Goal: Task Accomplishment & Management: Use online tool/utility

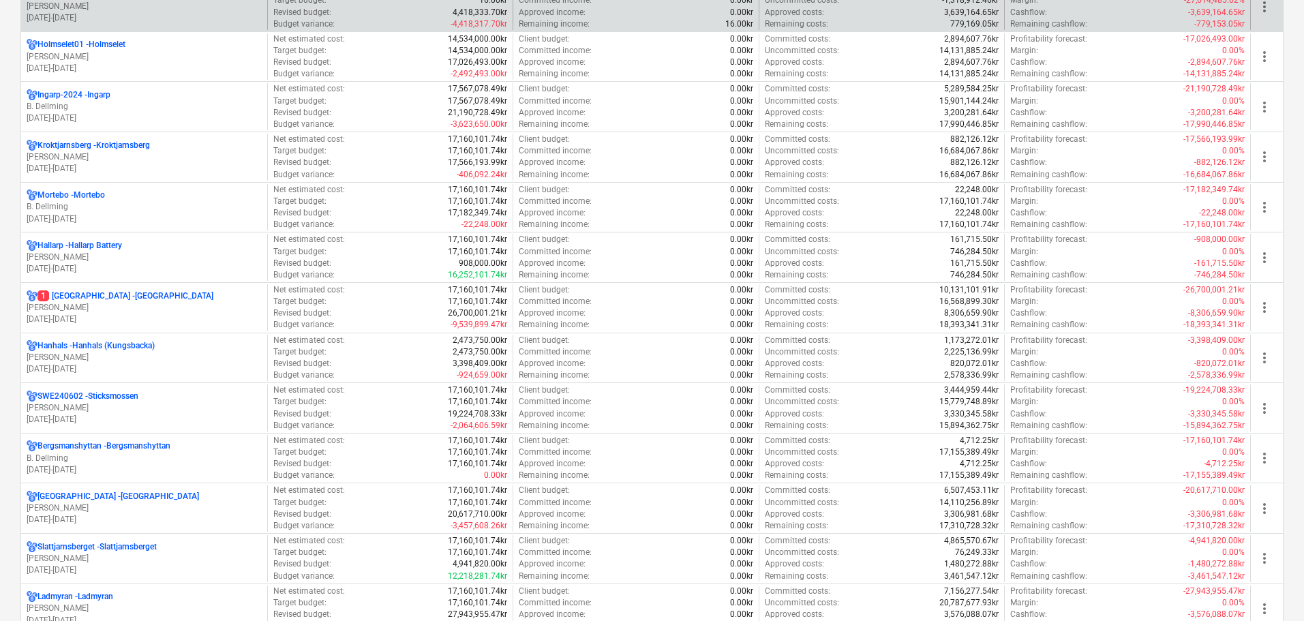
scroll to position [954, 0]
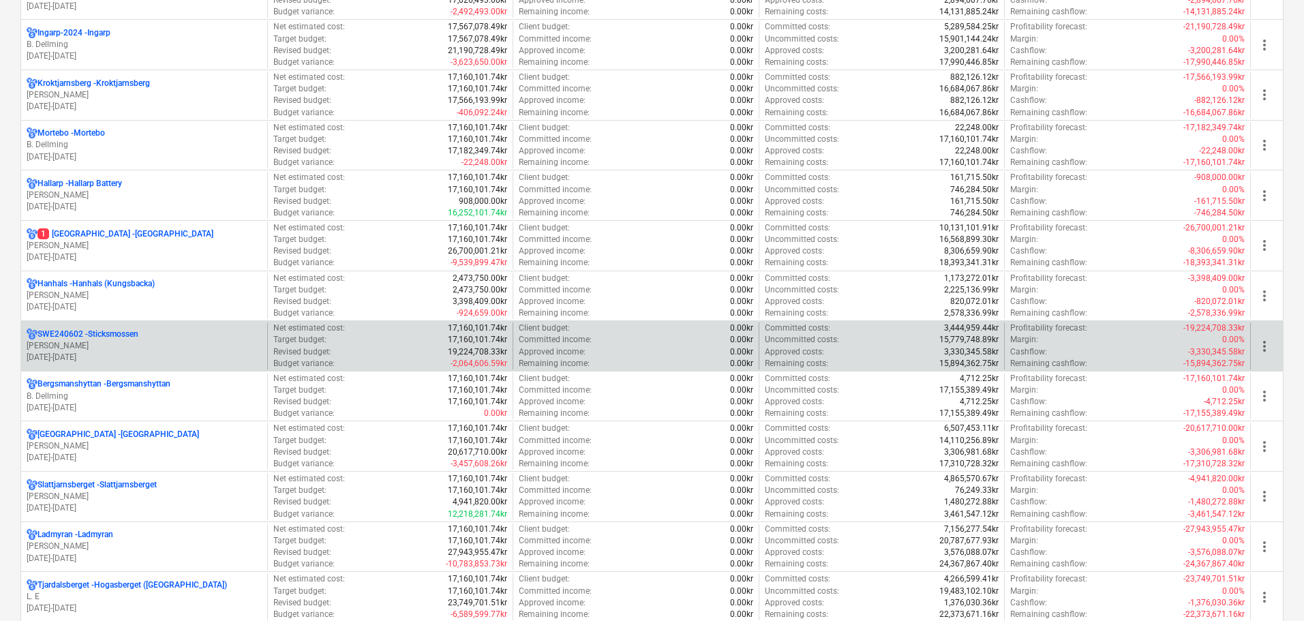
click at [151, 334] on div "SWE240602 - Sticksmossen" at bounding box center [144, 334] width 235 height 12
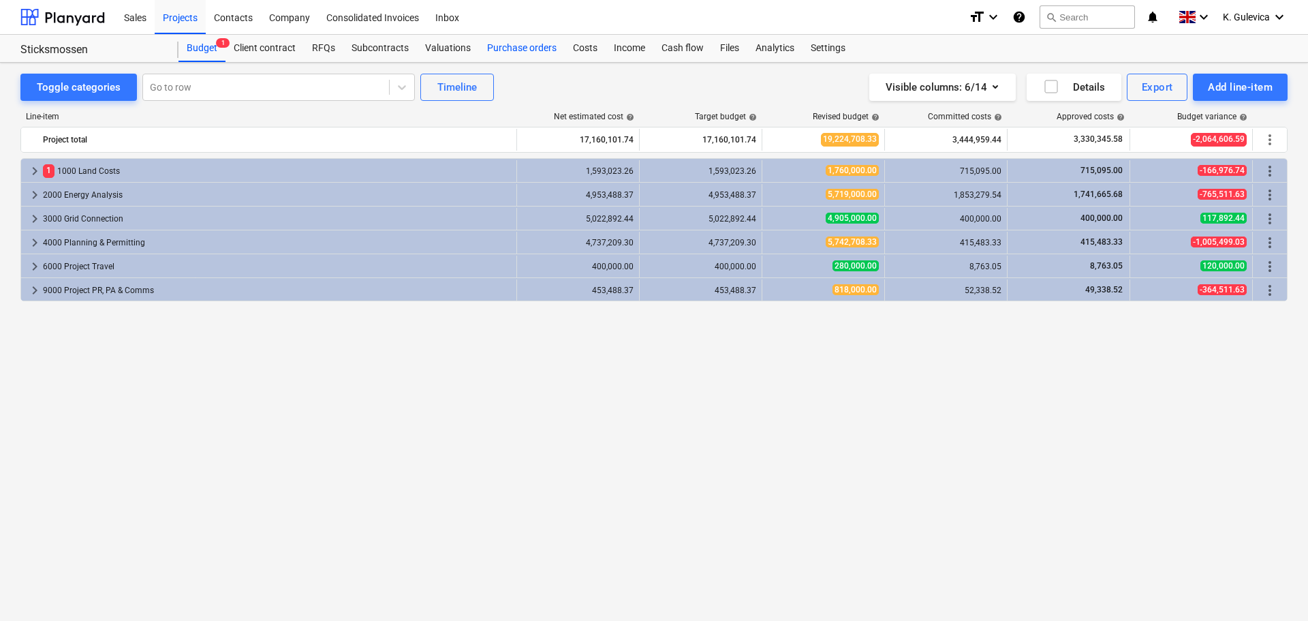
click at [496, 50] on div "Purchase orders" at bounding box center [522, 48] width 86 height 27
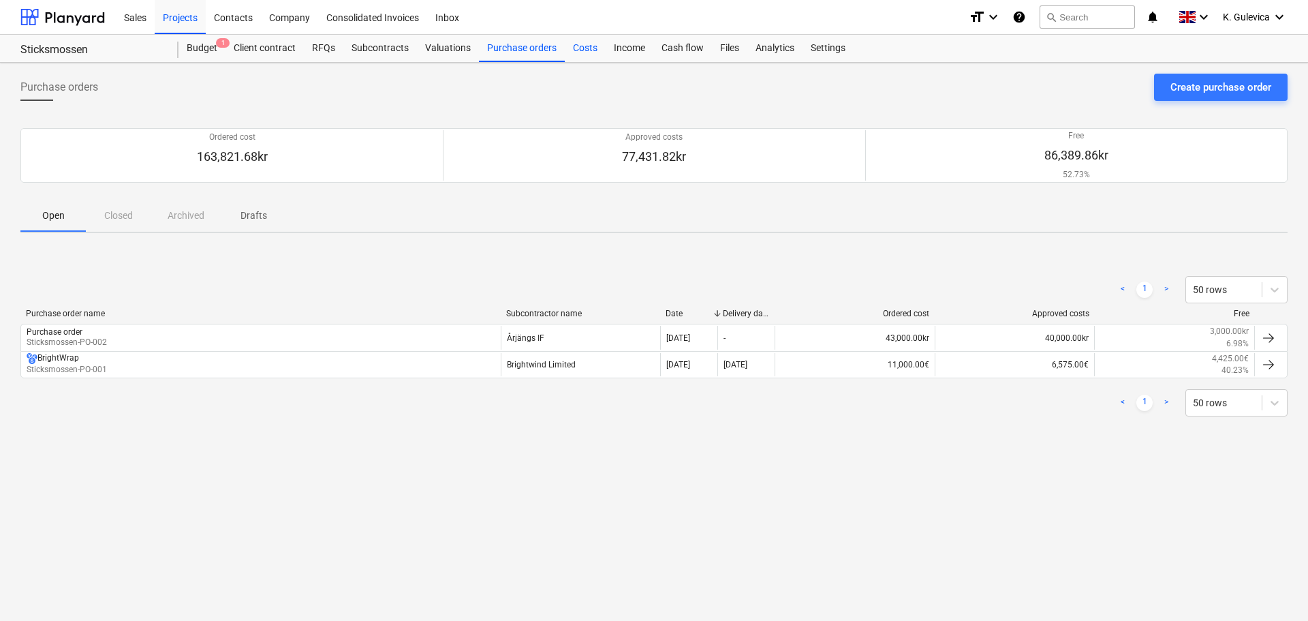
click at [581, 51] on div "Costs" at bounding box center [585, 48] width 41 height 27
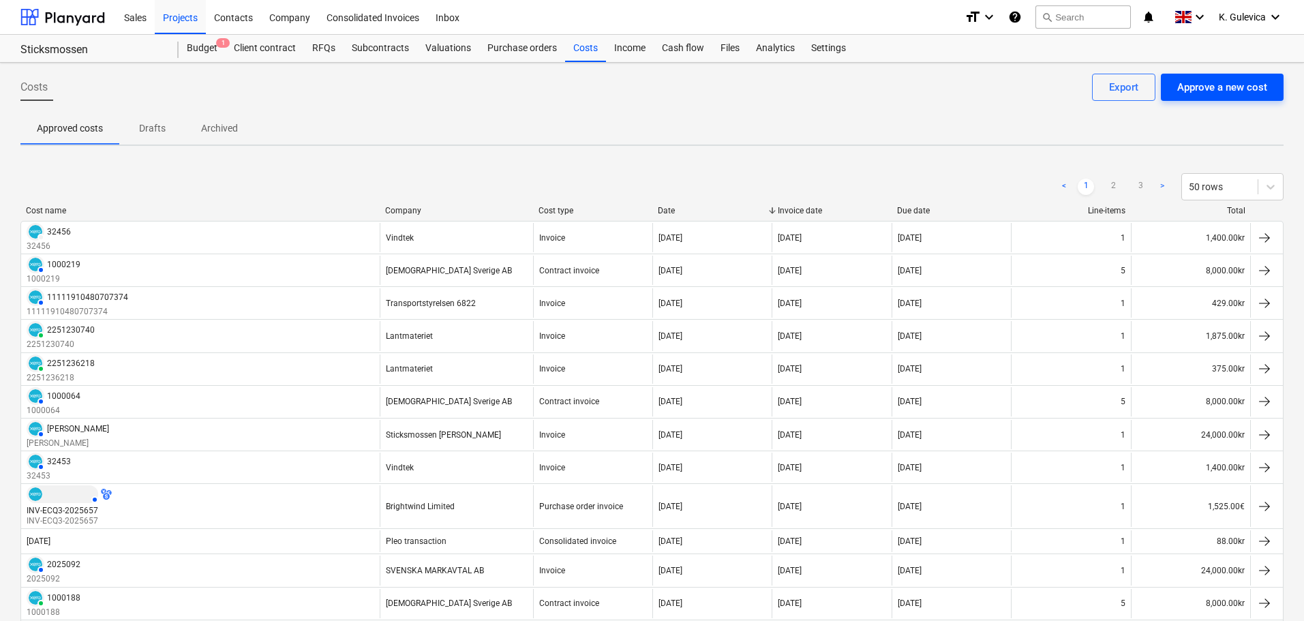
click at [1236, 87] on div "Approve a new cost" at bounding box center [1222, 87] width 90 height 18
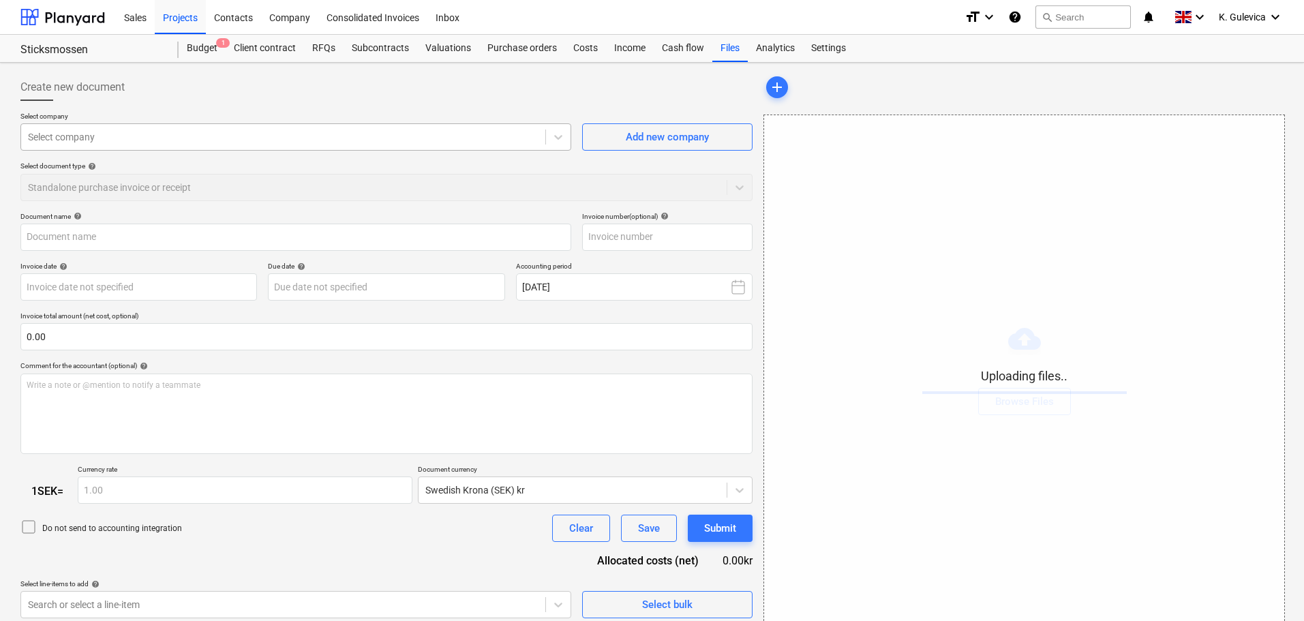
click at [393, 136] on div at bounding box center [283, 137] width 510 height 14
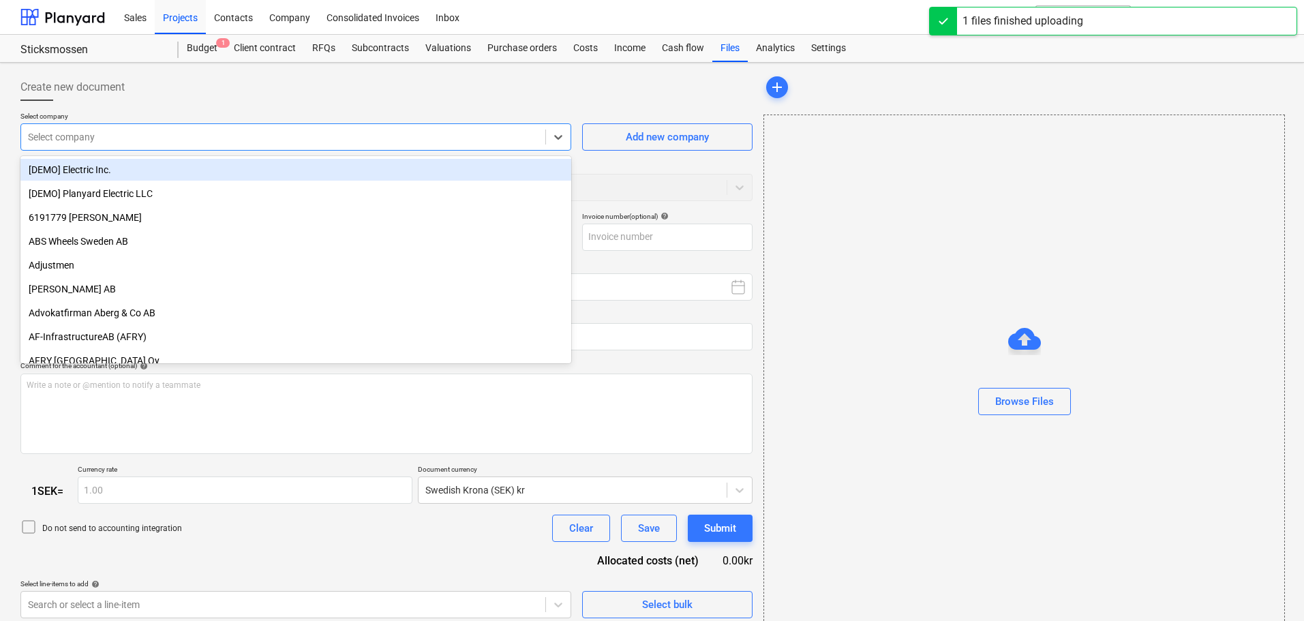
type input "Invoice INV-ECQ3-2025716.pdf"
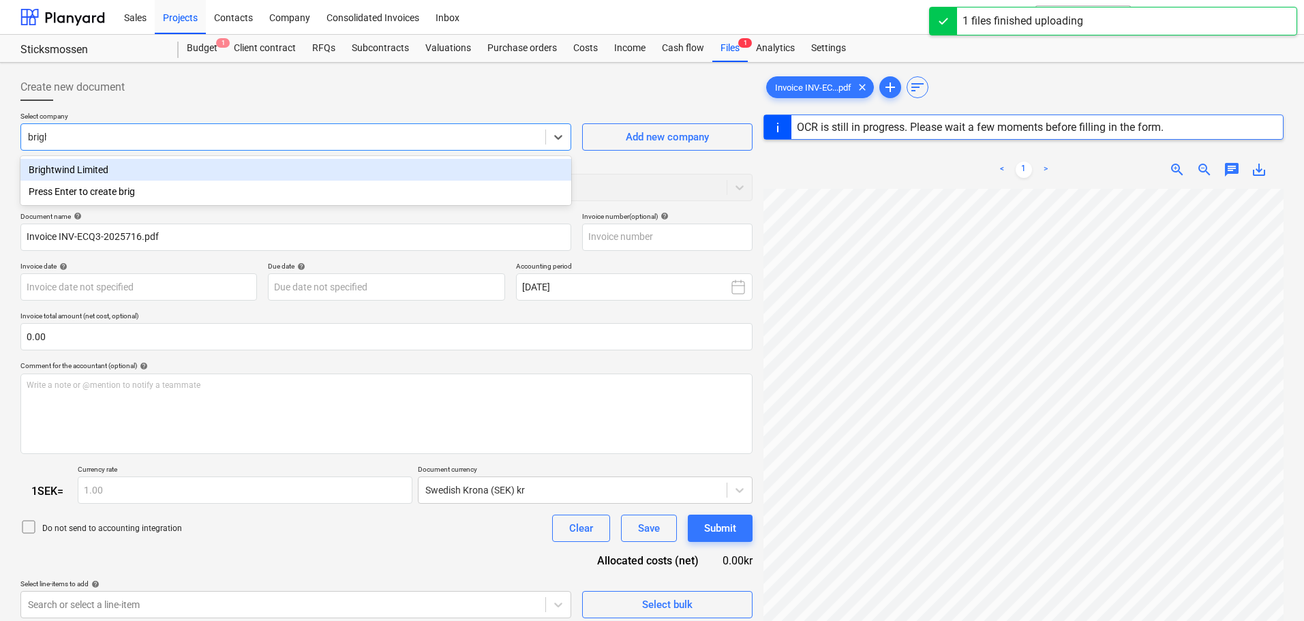
type input "bright"
click at [166, 177] on div "Brightwind Limited" at bounding box center [295, 170] width 551 height 22
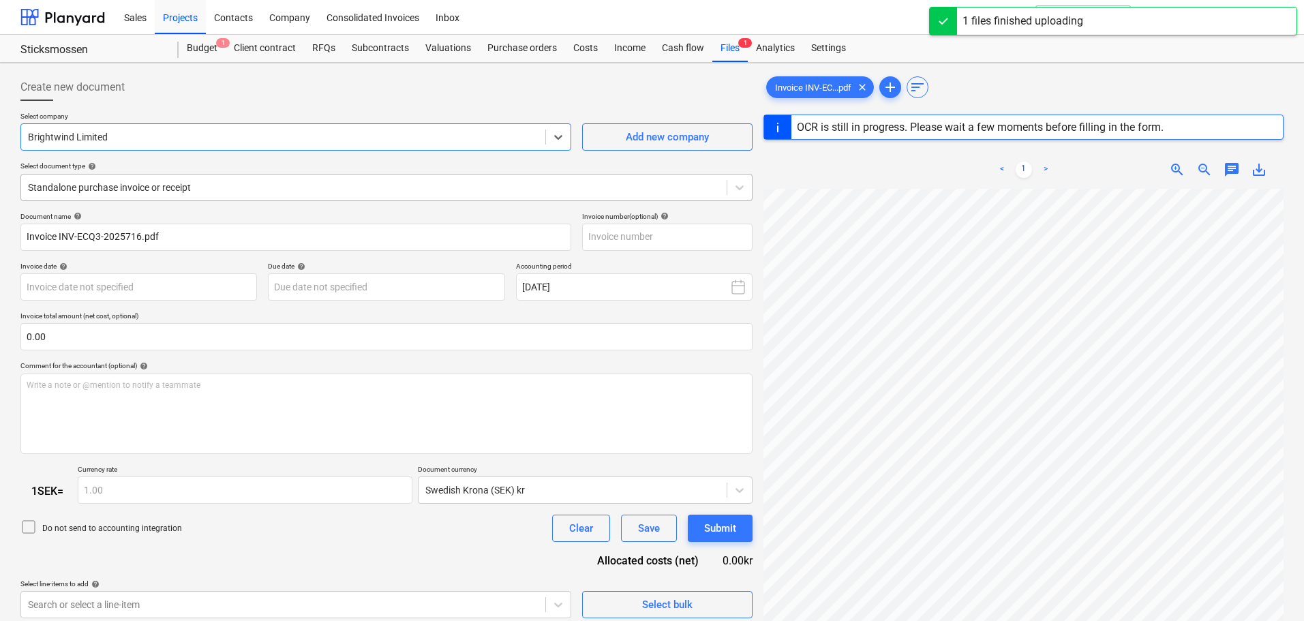
click at [230, 189] on div at bounding box center [374, 188] width 692 height 14
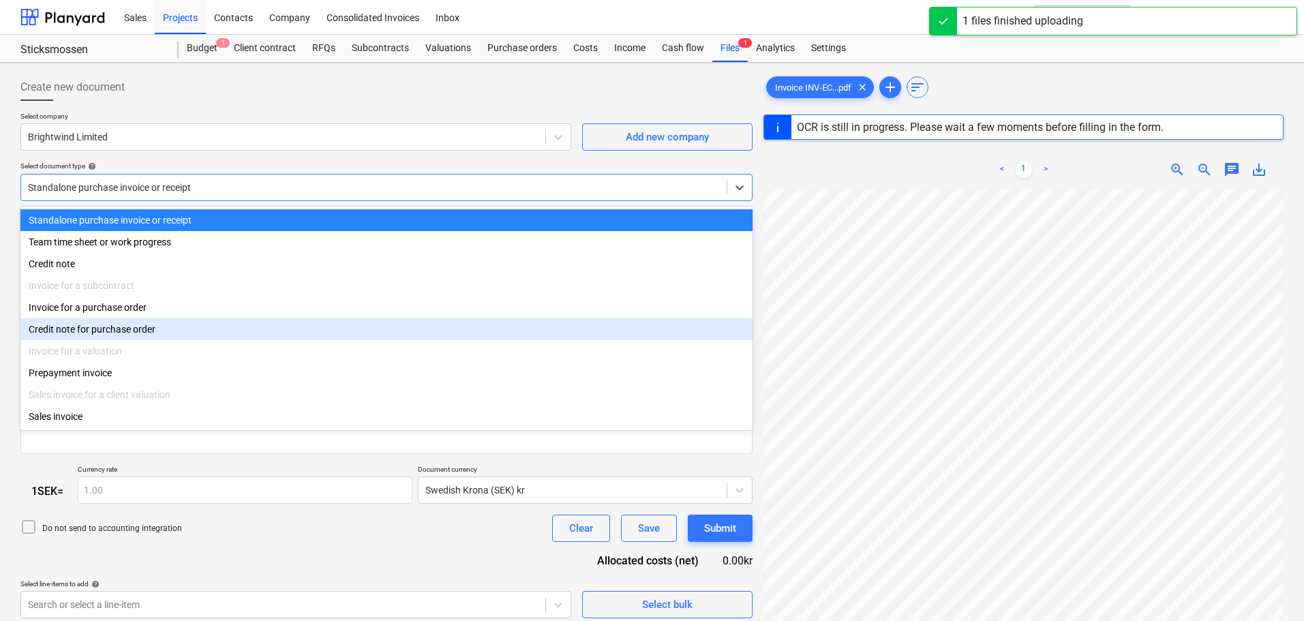
click at [178, 335] on div "Credit note for purchase order" at bounding box center [386, 329] width 732 height 22
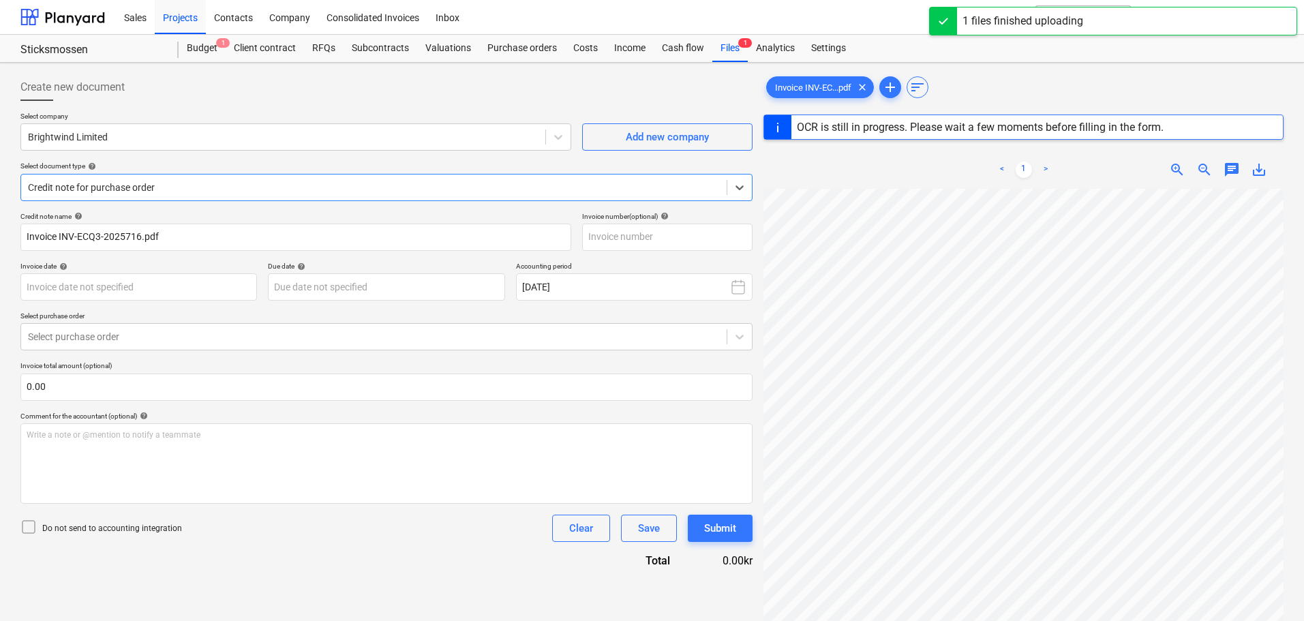
type input "INV-ECQ3-2025716"
type input "[DATE]"
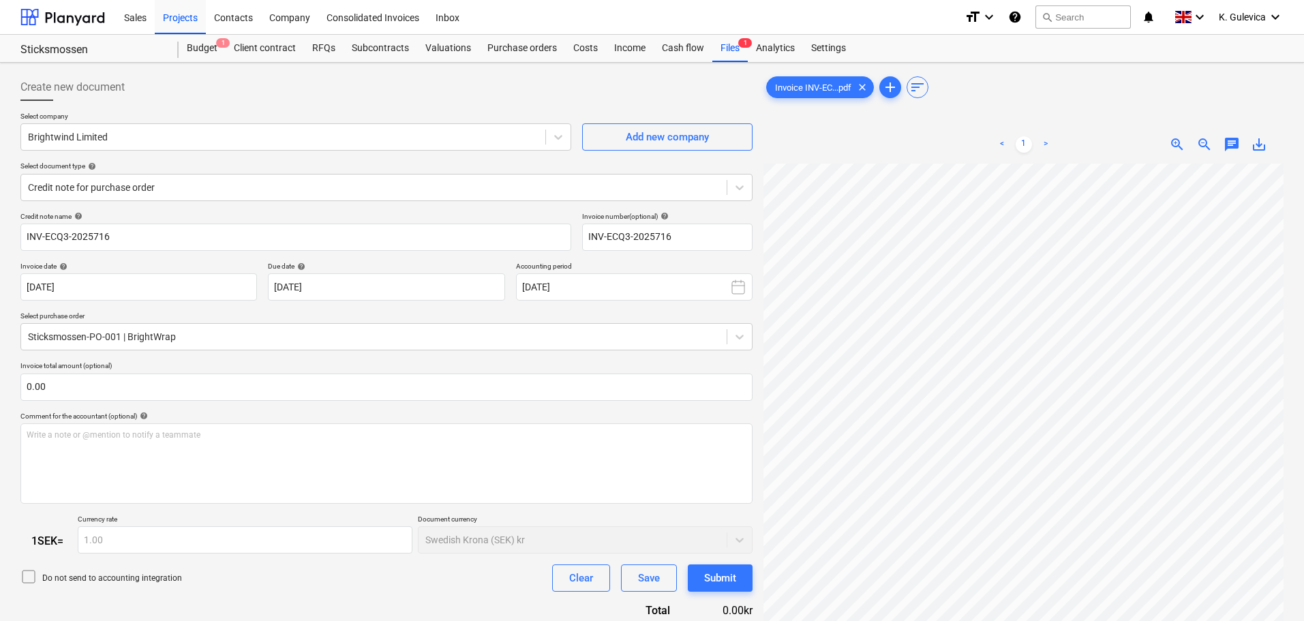
click at [219, 168] on div "Select document type help" at bounding box center [386, 166] width 732 height 9
click at [221, 185] on div at bounding box center [374, 188] width 692 height 14
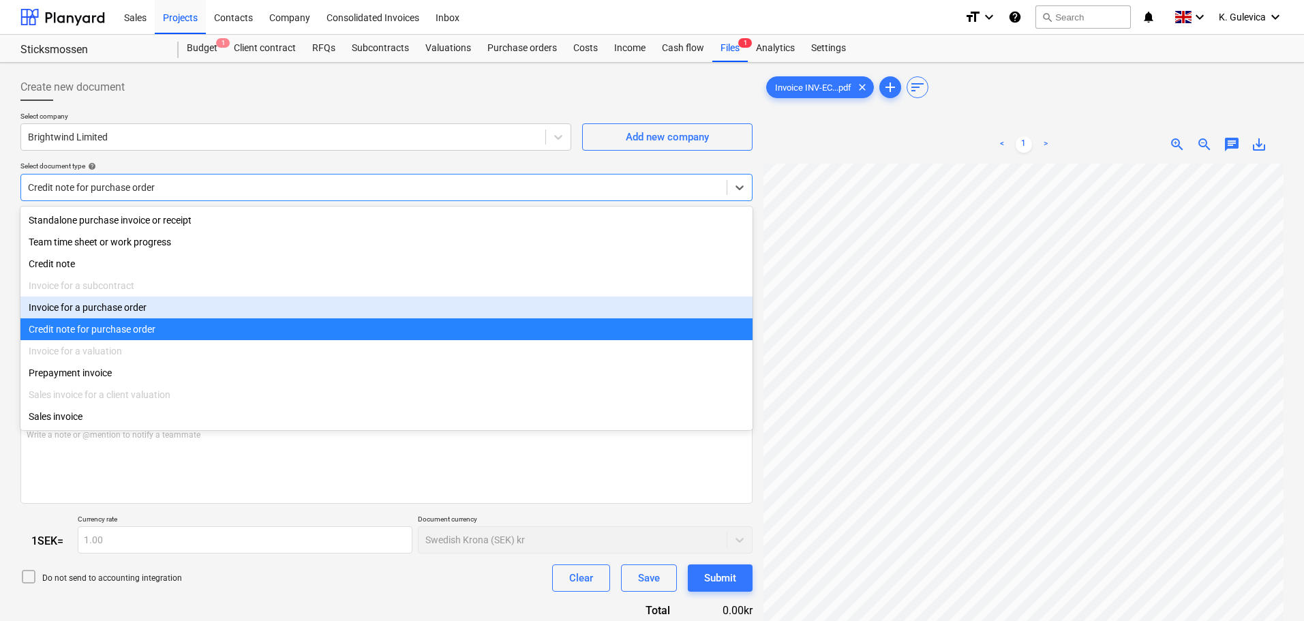
click at [154, 311] on div "Invoice for a purchase order" at bounding box center [386, 307] width 732 height 22
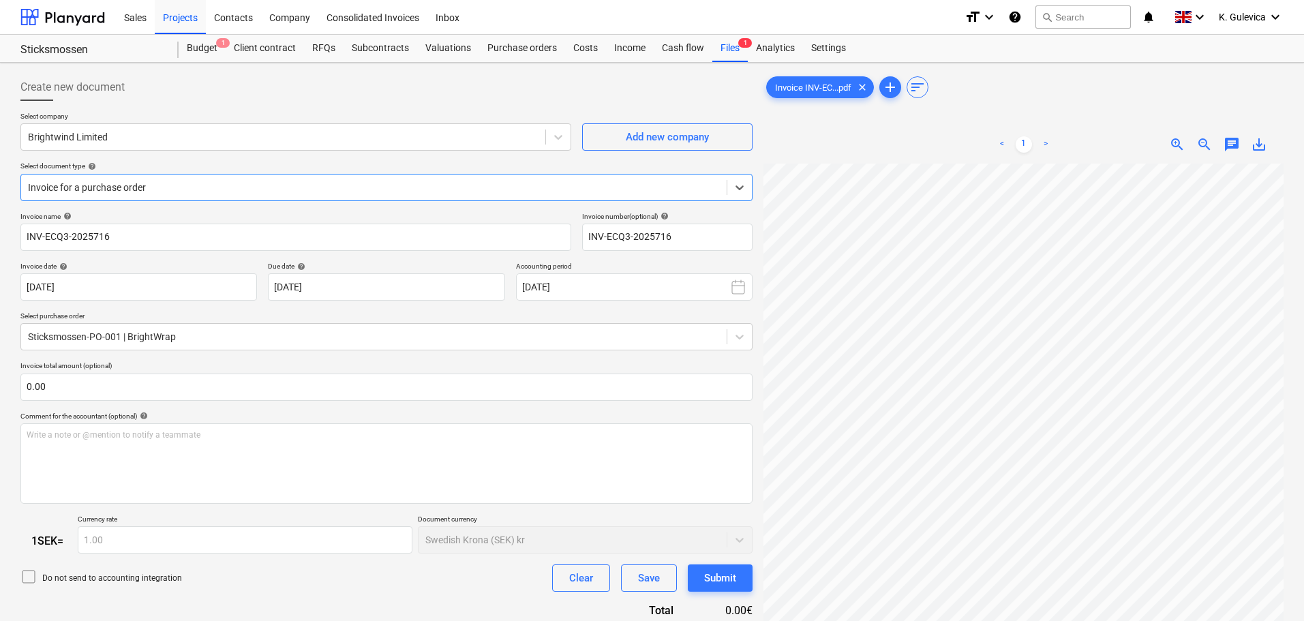
type input "0.09"
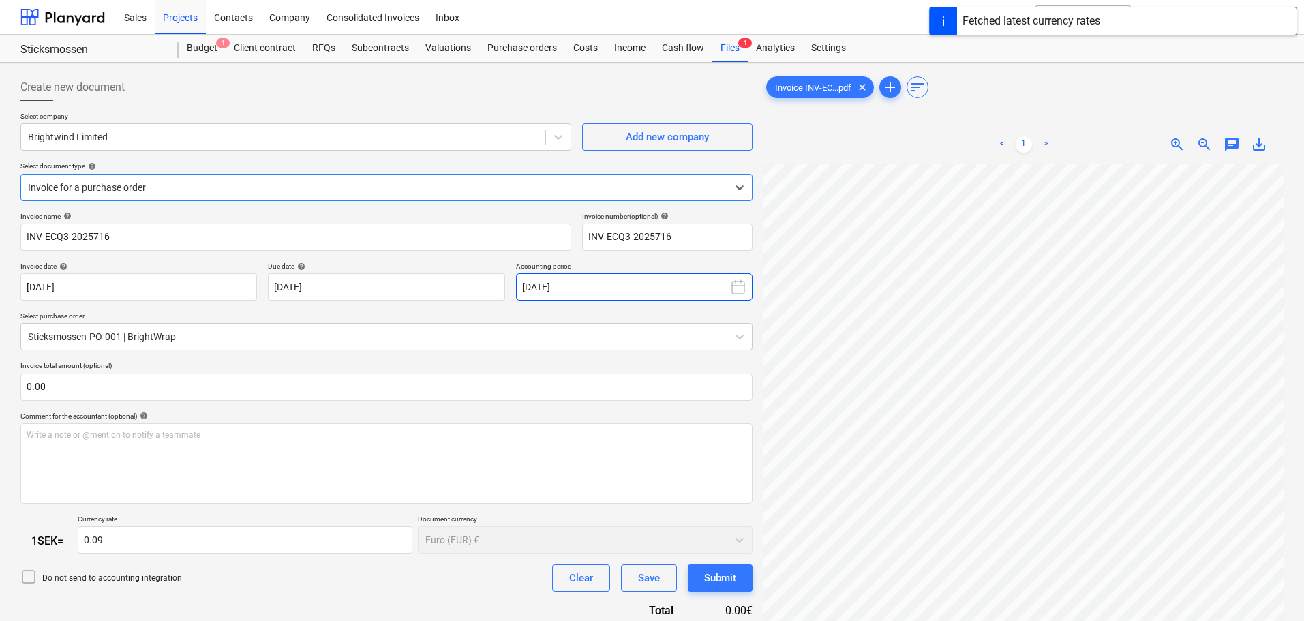
click at [647, 275] on button "[DATE]" at bounding box center [634, 286] width 236 height 27
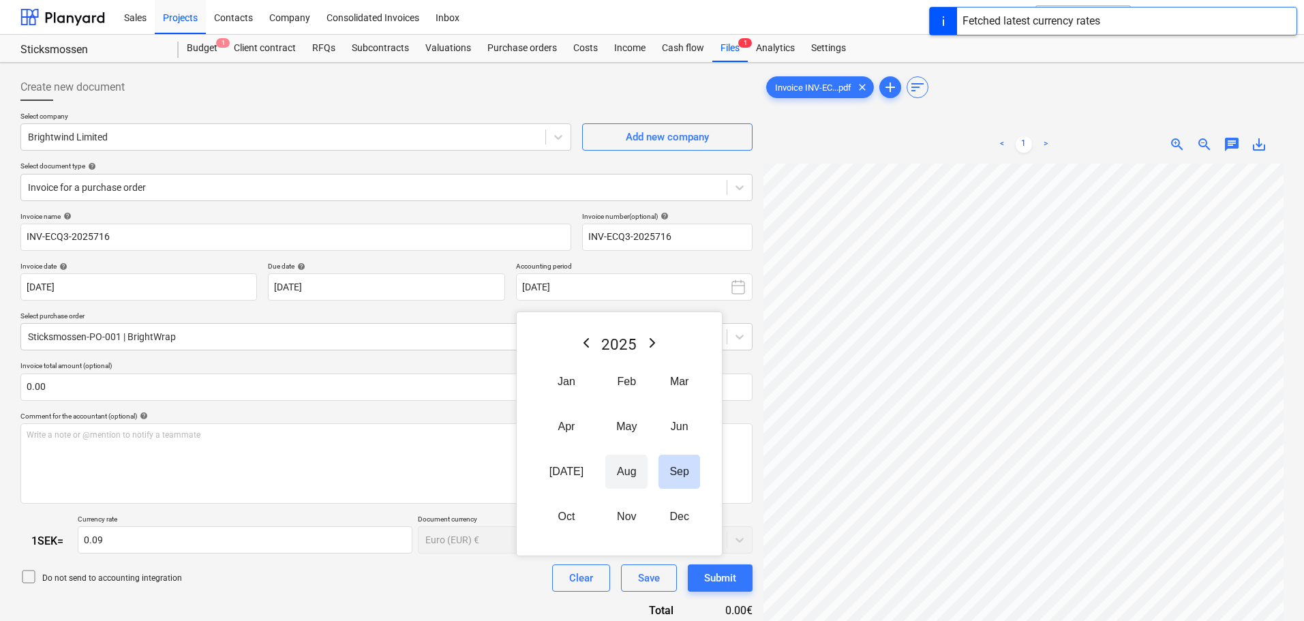
click at [614, 468] on button "Aug" at bounding box center [626, 472] width 42 height 34
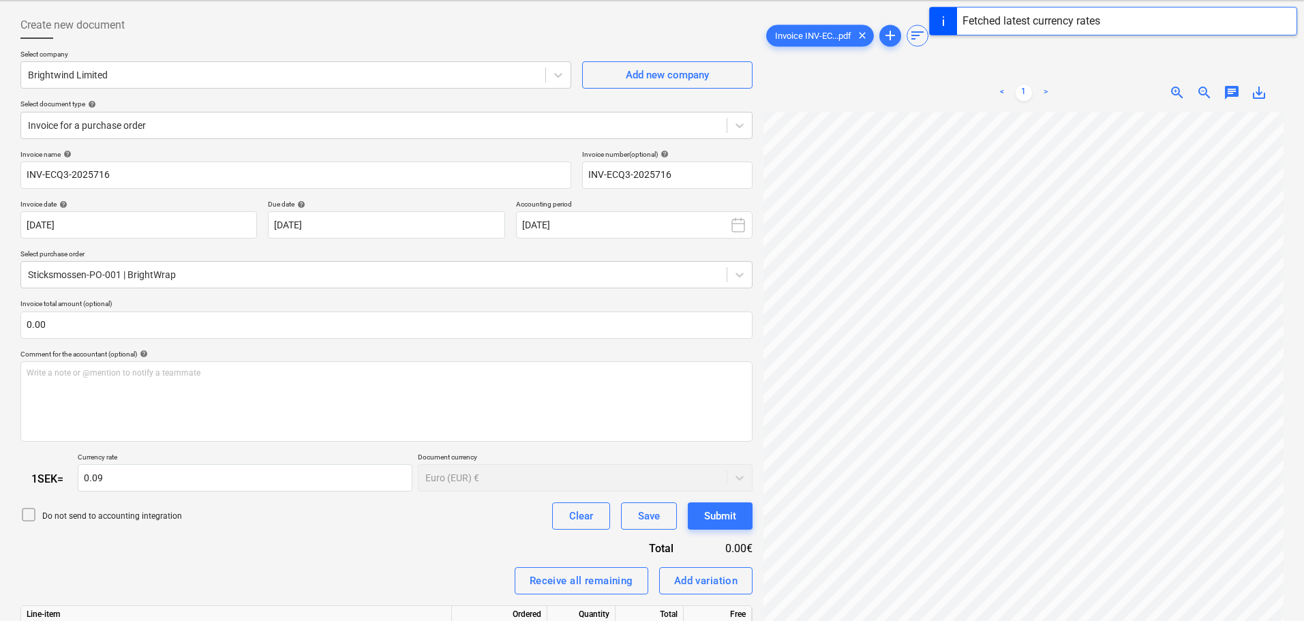
scroll to position [147, 0]
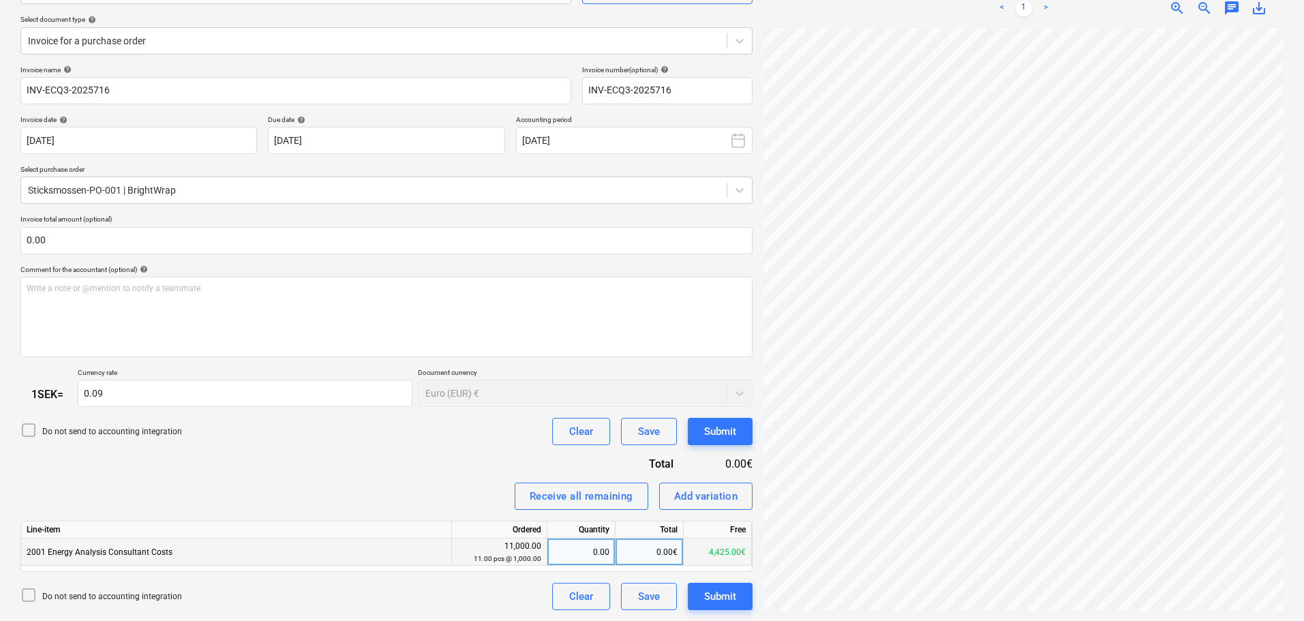
click at [649, 553] on div "0.00€" at bounding box center [649, 551] width 68 height 27
type input "1525"
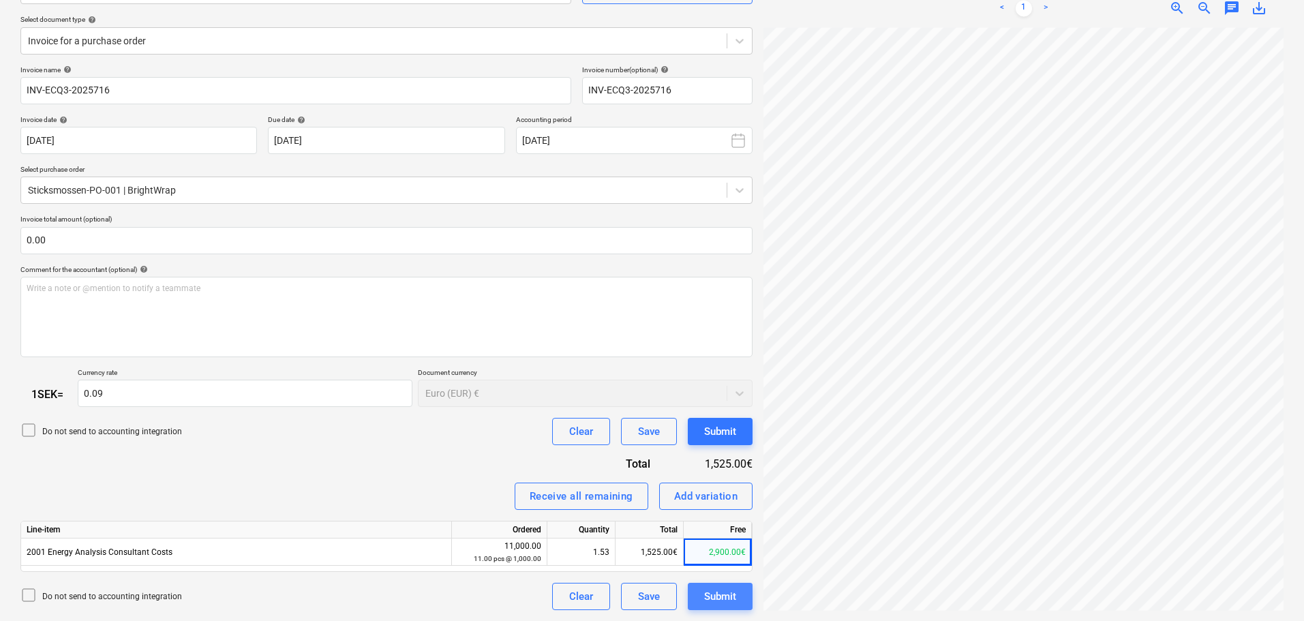
click at [725, 597] on div "Submit" at bounding box center [720, 596] width 32 height 18
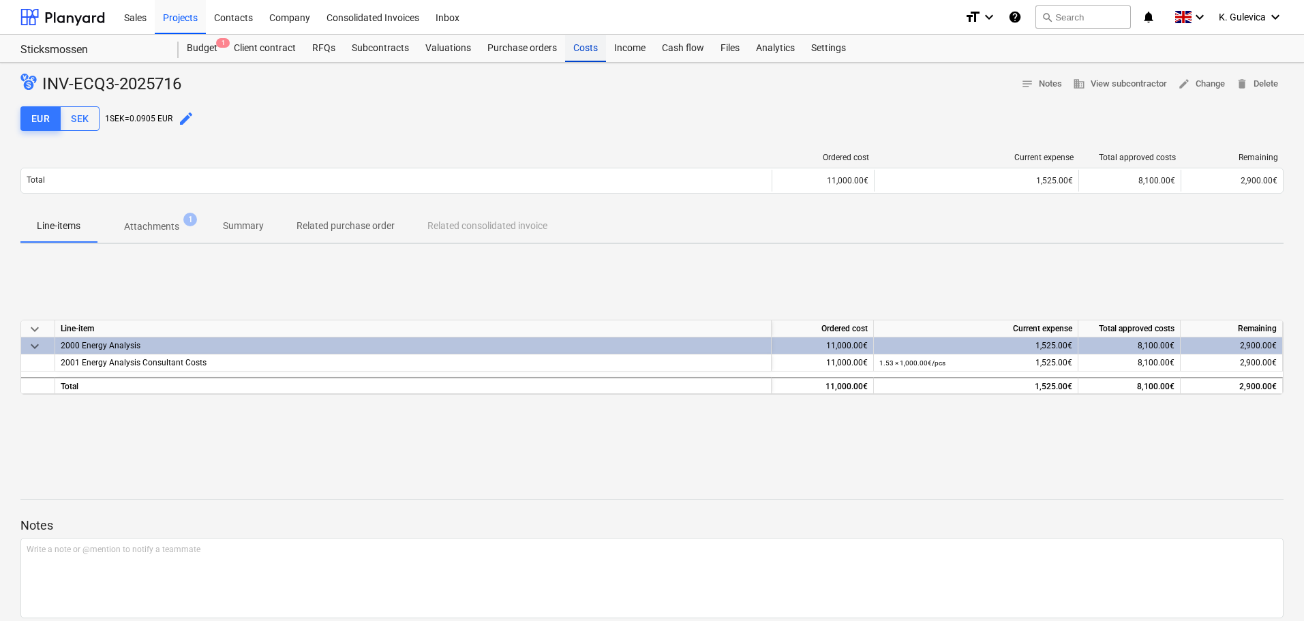
click at [591, 54] on div "Costs" at bounding box center [585, 48] width 41 height 27
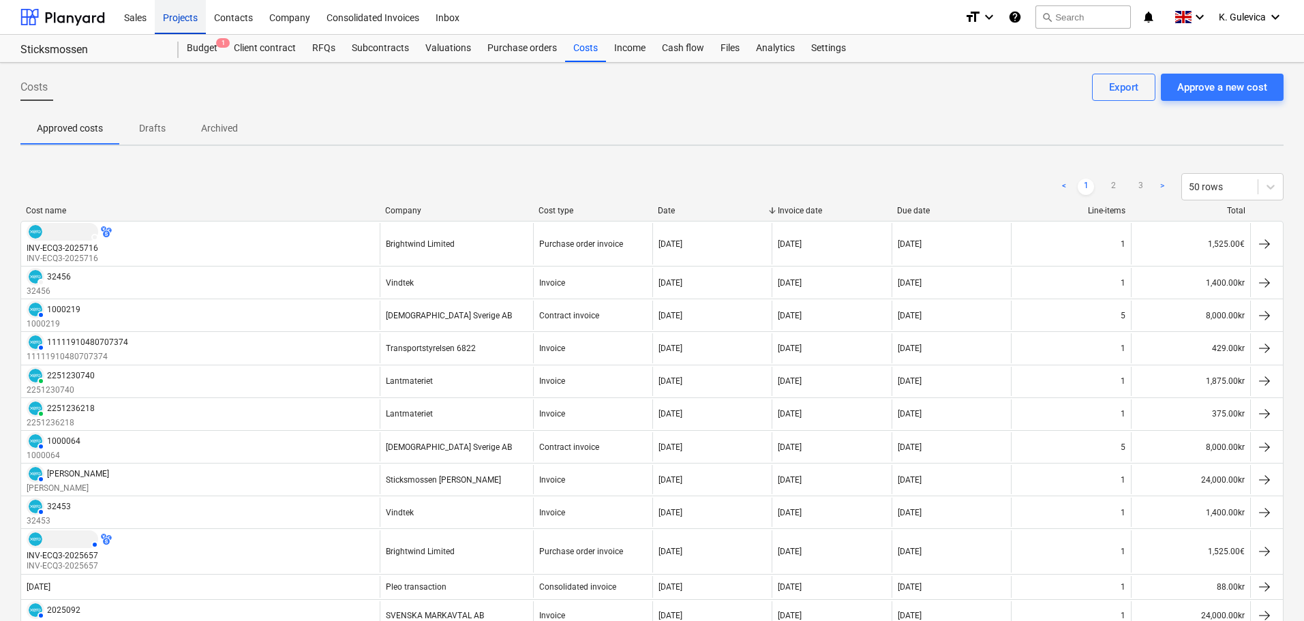
click at [179, 17] on div "Projects" at bounding box center [180, 16] width 51 height 35
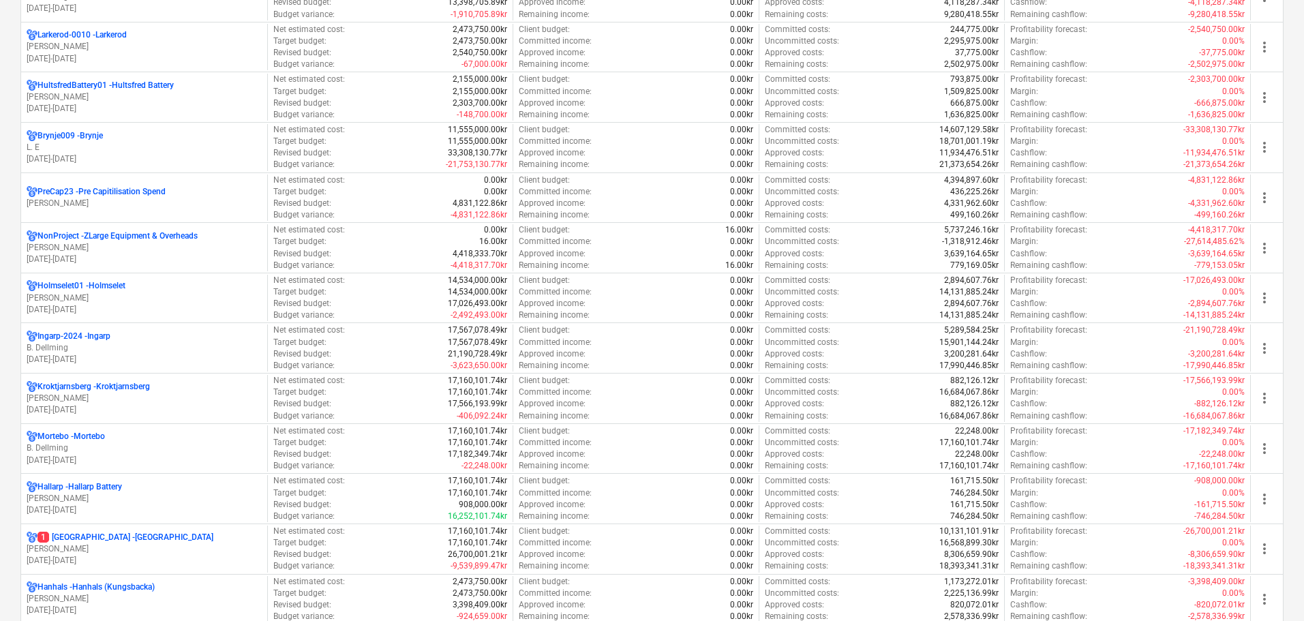
scroll to position [682, 0]
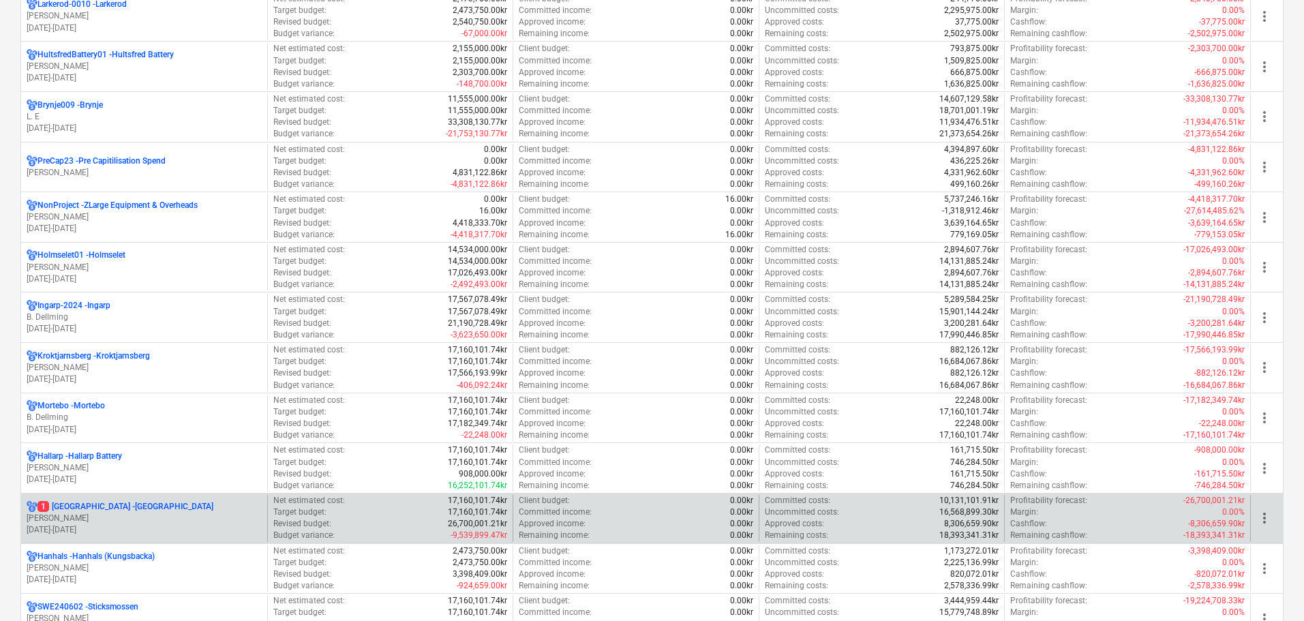
click at [68, 512] on p "[PERSON_NAME]" at bounding box center [144, 518] width 235 height 12
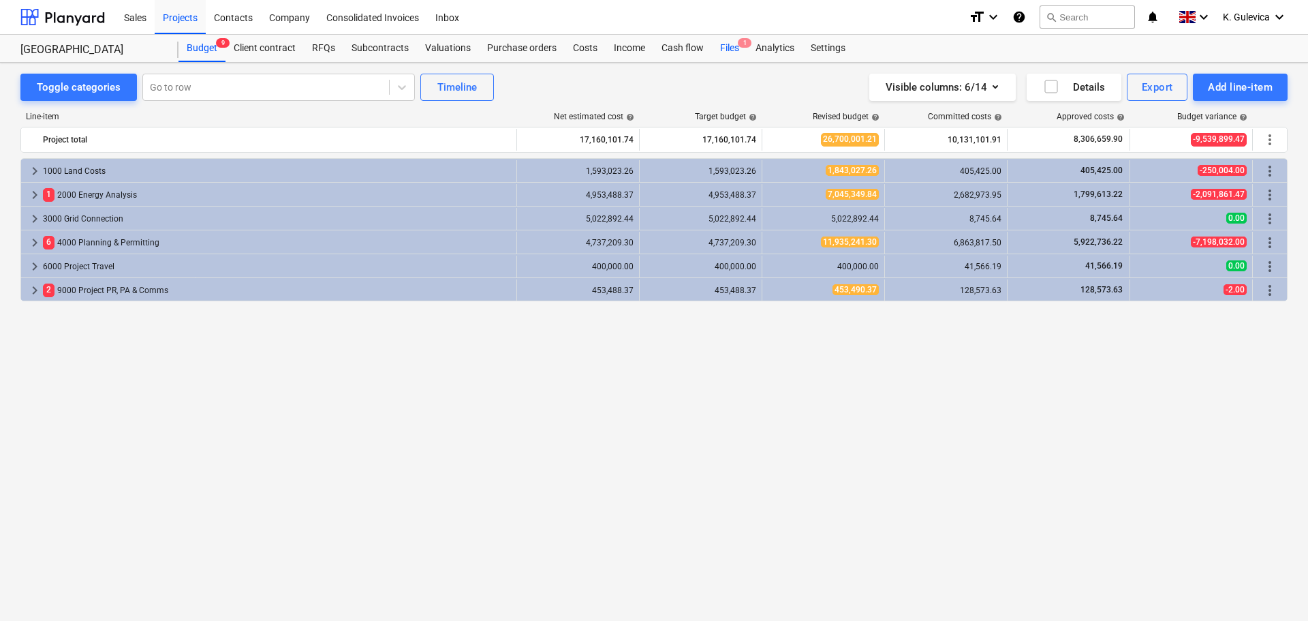
click at [733, 49] on div "Files 1" at bounding box center [729, 48] width 35 height 27
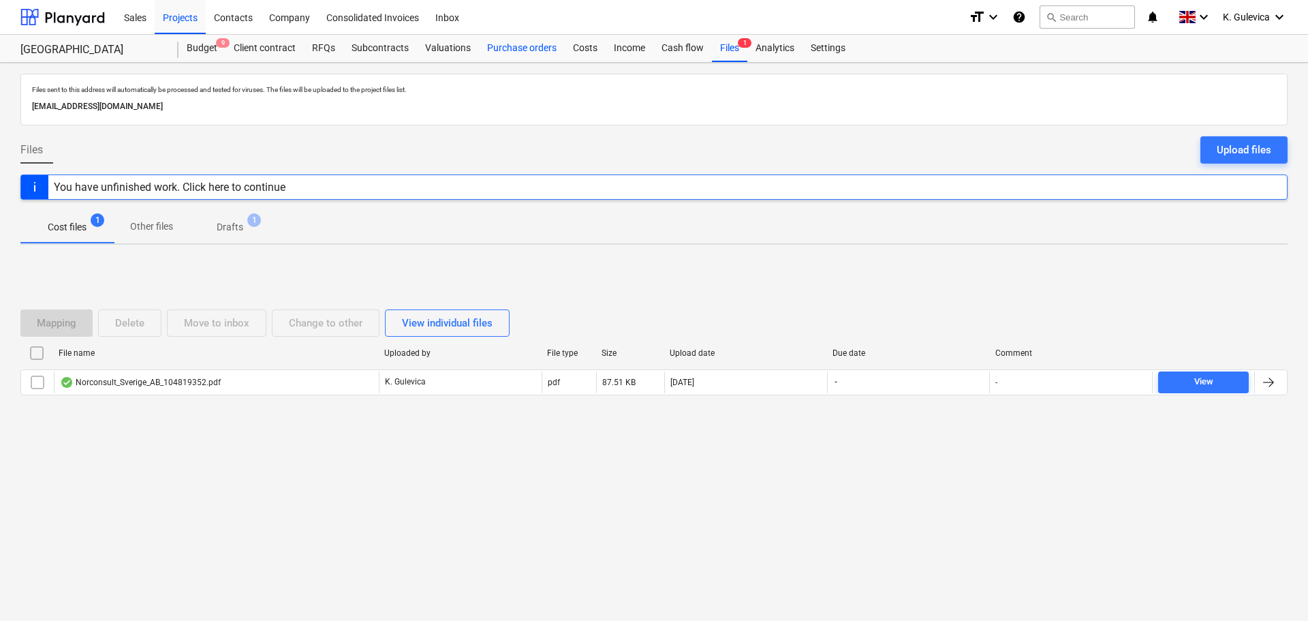
click at [479, 50] on div "Purchase orders" at bounding box center [522, 48] width 86 height 27
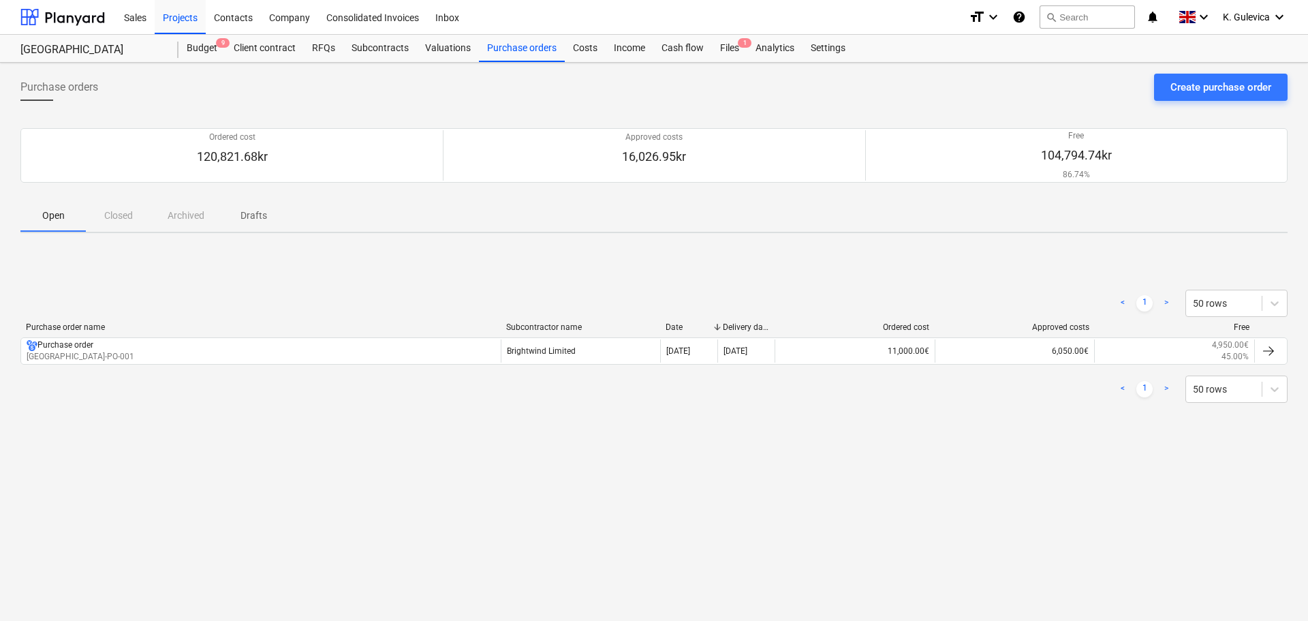
click at [577, 27] on div "Sales Projects Contacts Company Consolidated Invoices Inbox" at bounding box center [537, 17] width 842 height 34
click at [581, 44] on div "Costs" at bounding box center [585, 48] width 41 height 27
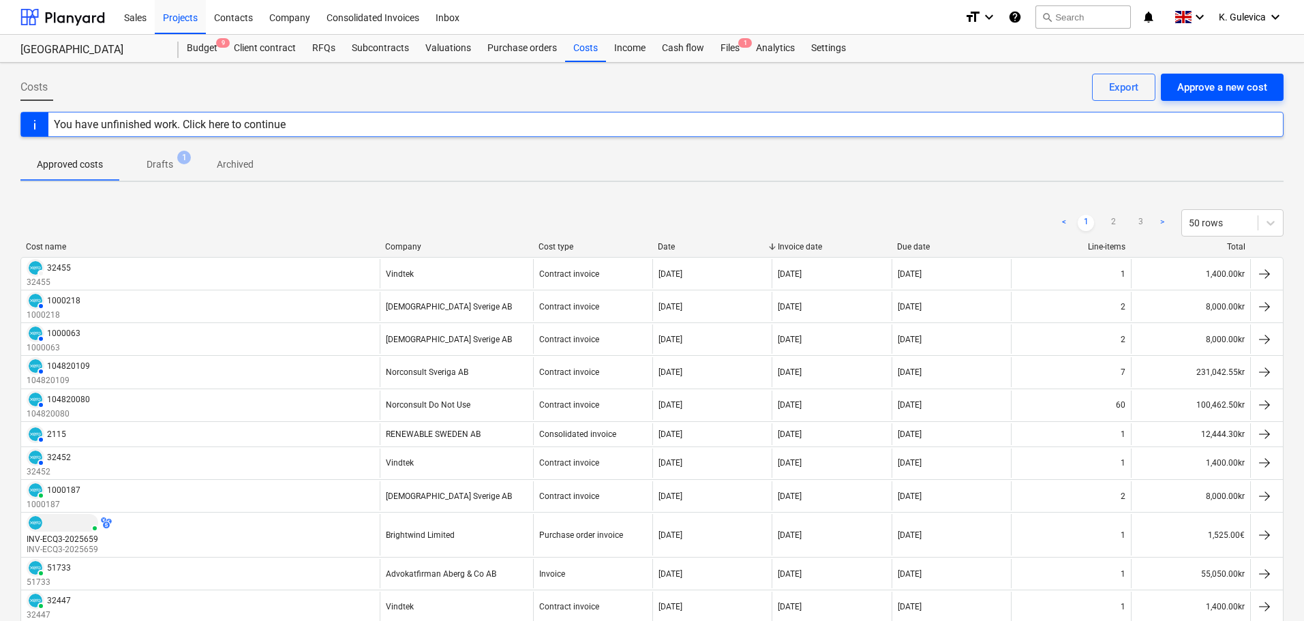
click at [1227, 87] on div "Approve a new cost" at bounding box center [1222, 87] width 90 height 18
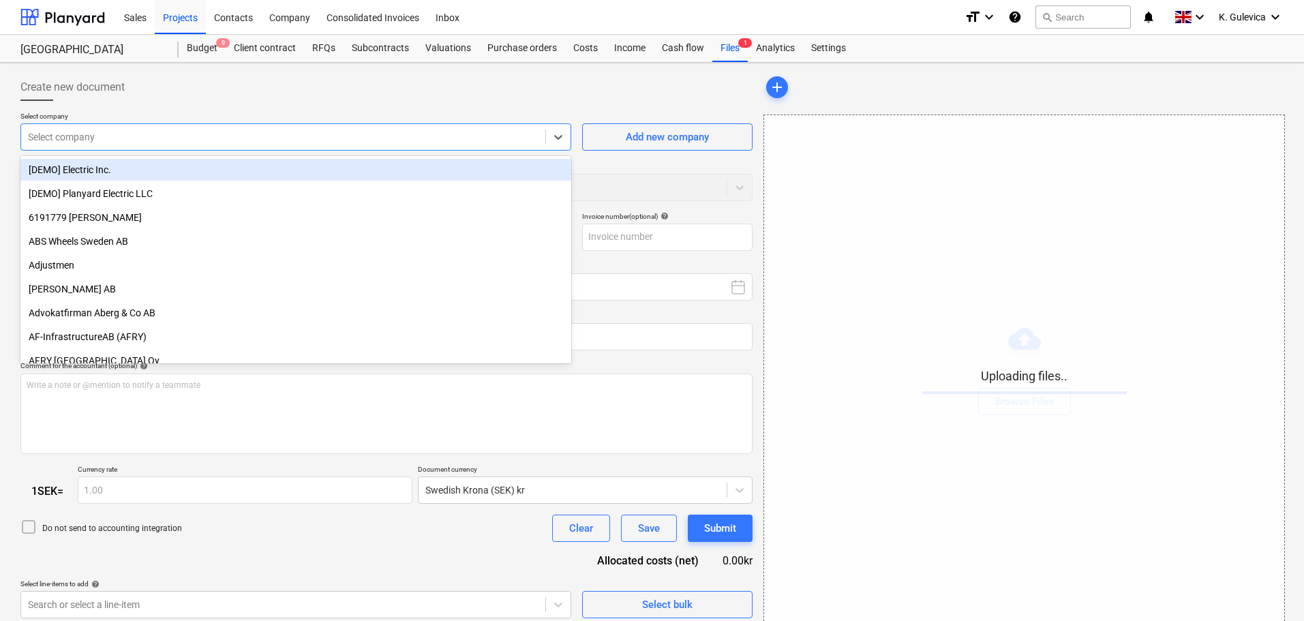
click at [309, 129] on div "Select company" at bounding box center [283, 136] width 524 height 19
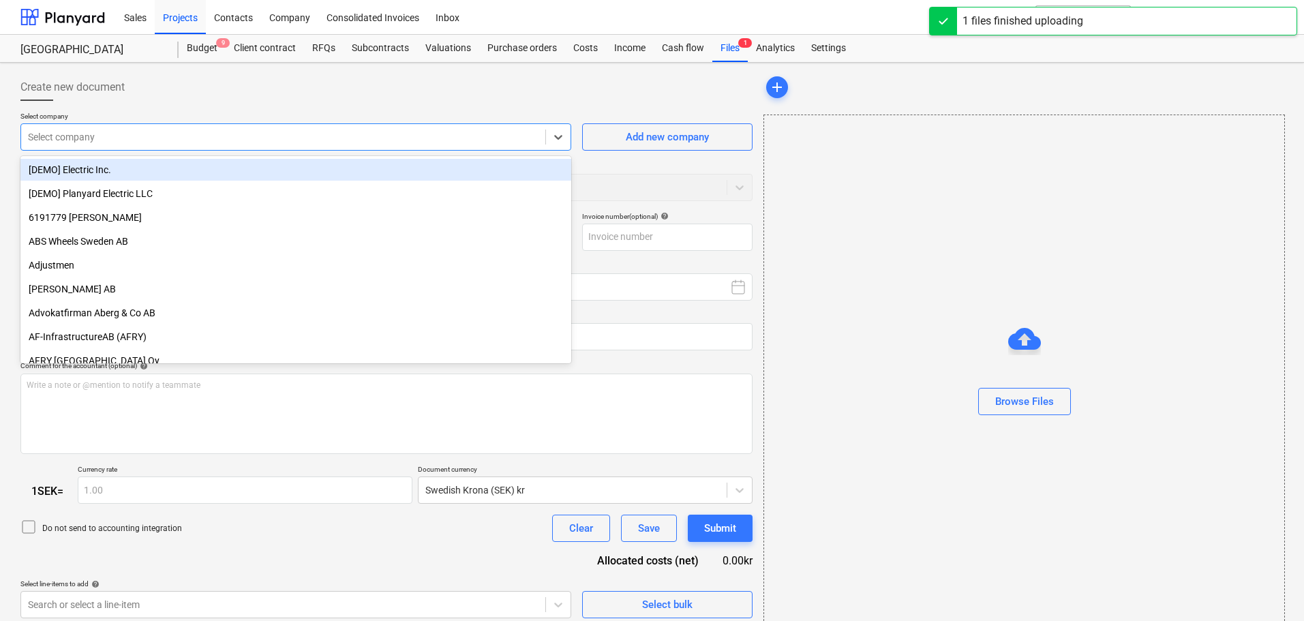
type input "Invoice INV-ECQ3-2025718.pdf"
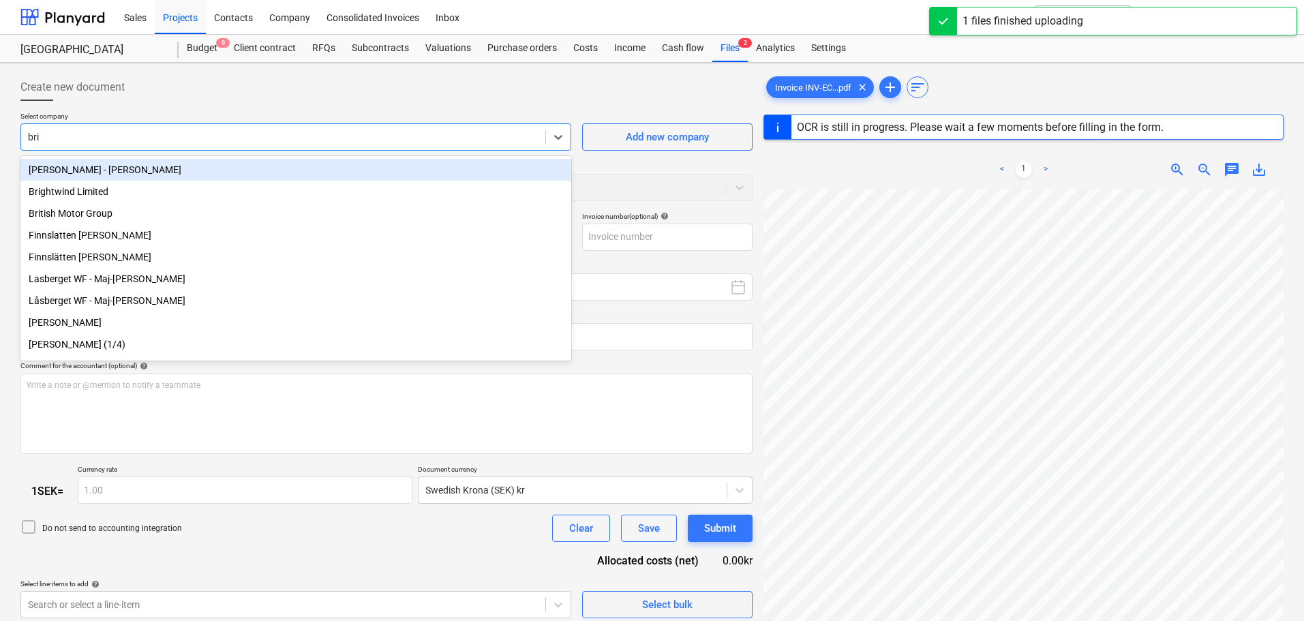
type input "brig"
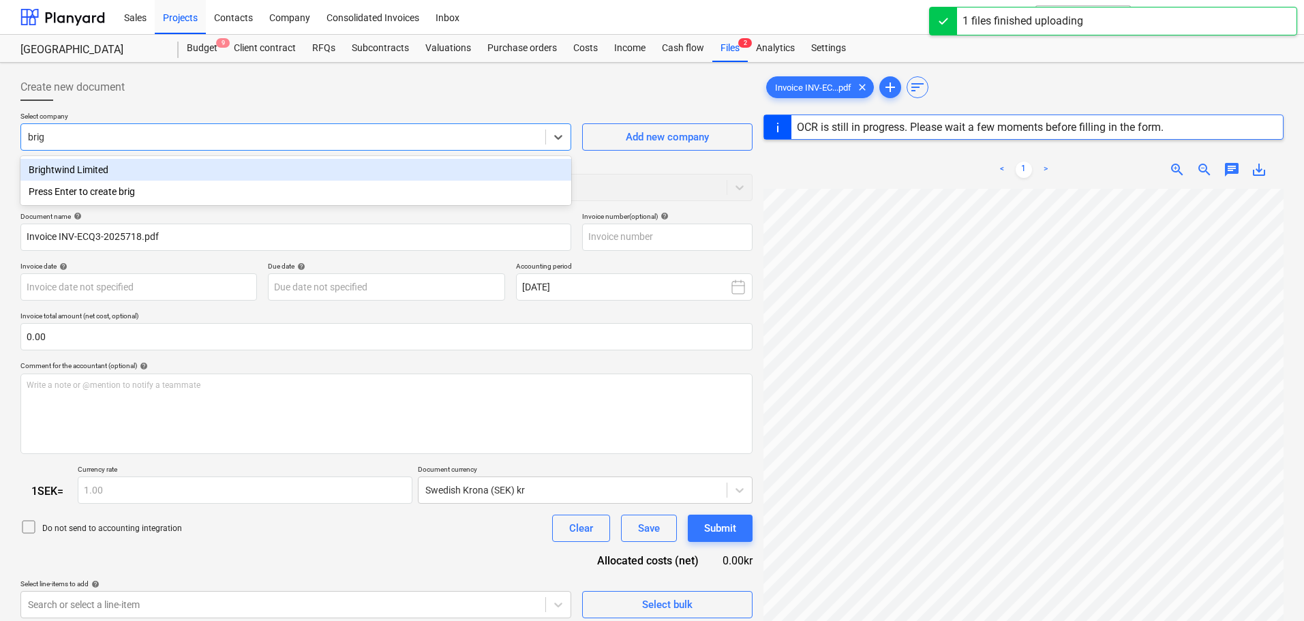
click at [290, 164] on div "Brightwind Limited" at bounding box center [295, 170] width 551 height 22
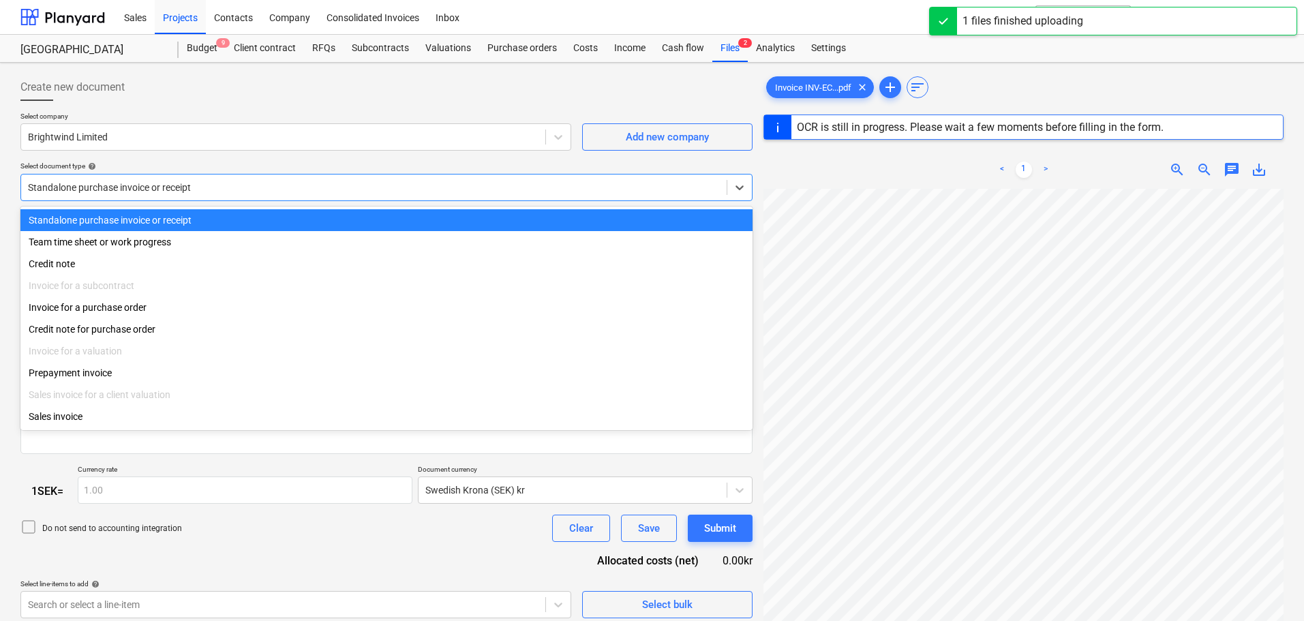
click at [295, 195] on div "Standalone purchase invoice or receipt" at bounding box center [373, 187] width 705 height 19
type input "INV-ECQ3-2025718"
type input "[DATE]"
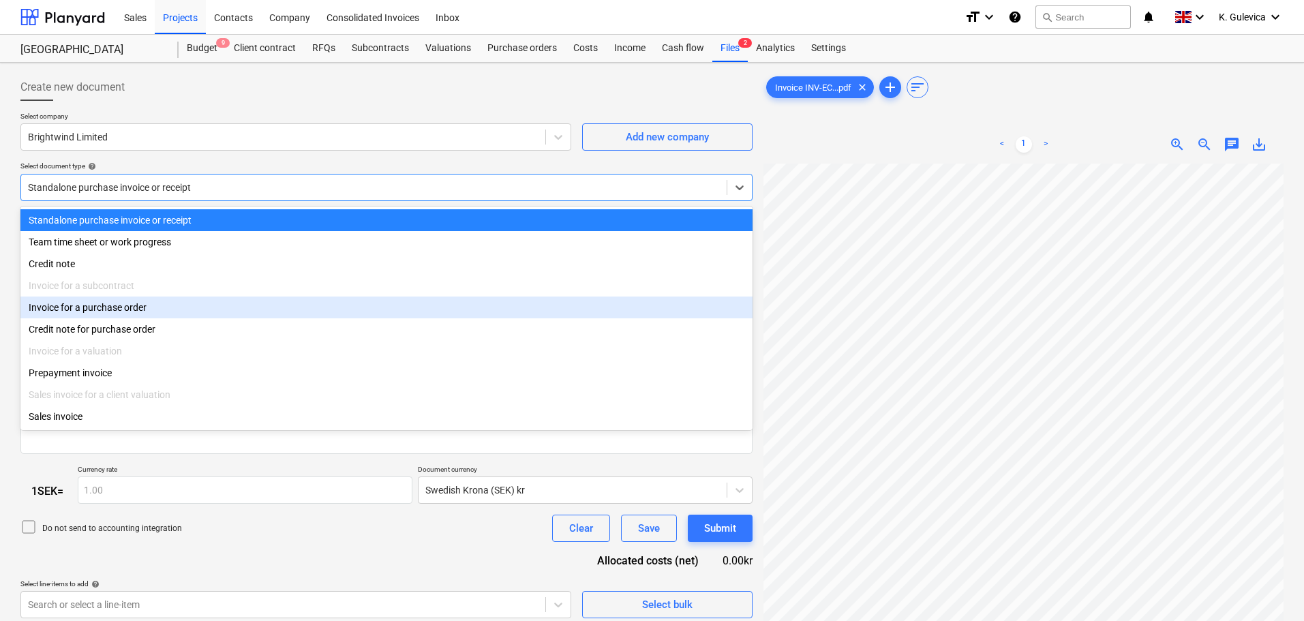
click at [117, 309] on div "Invoice for a purchase order" at bounding box center [386, 307] width 732 height 22
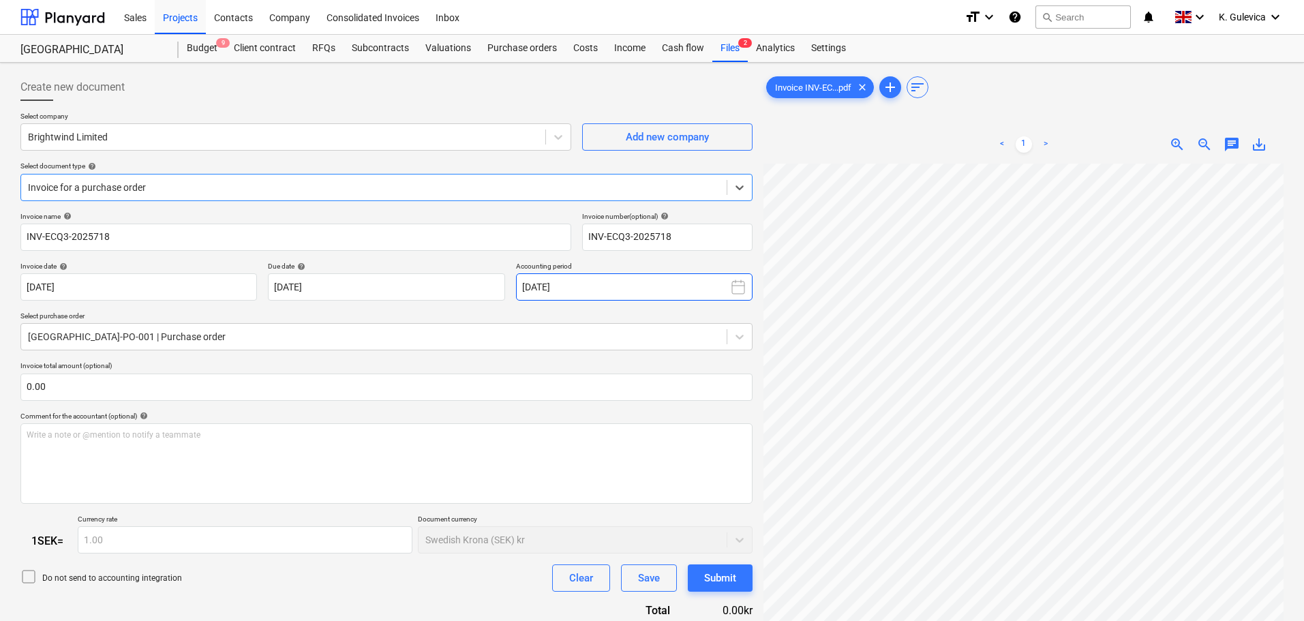
click at [624, 289] on button "[DATE]" at bounding box center [634, 286] width 236 height 27
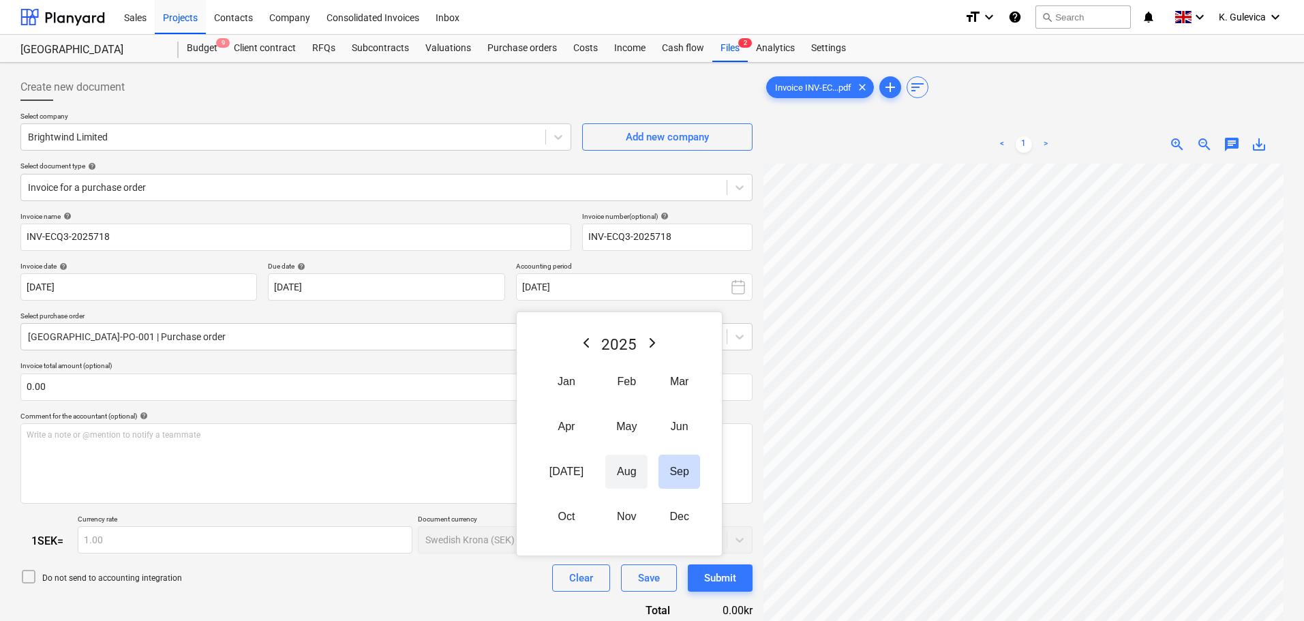
click at [622, 474] on button "Aug" at bounding box center [626, 472] width 42 height 34
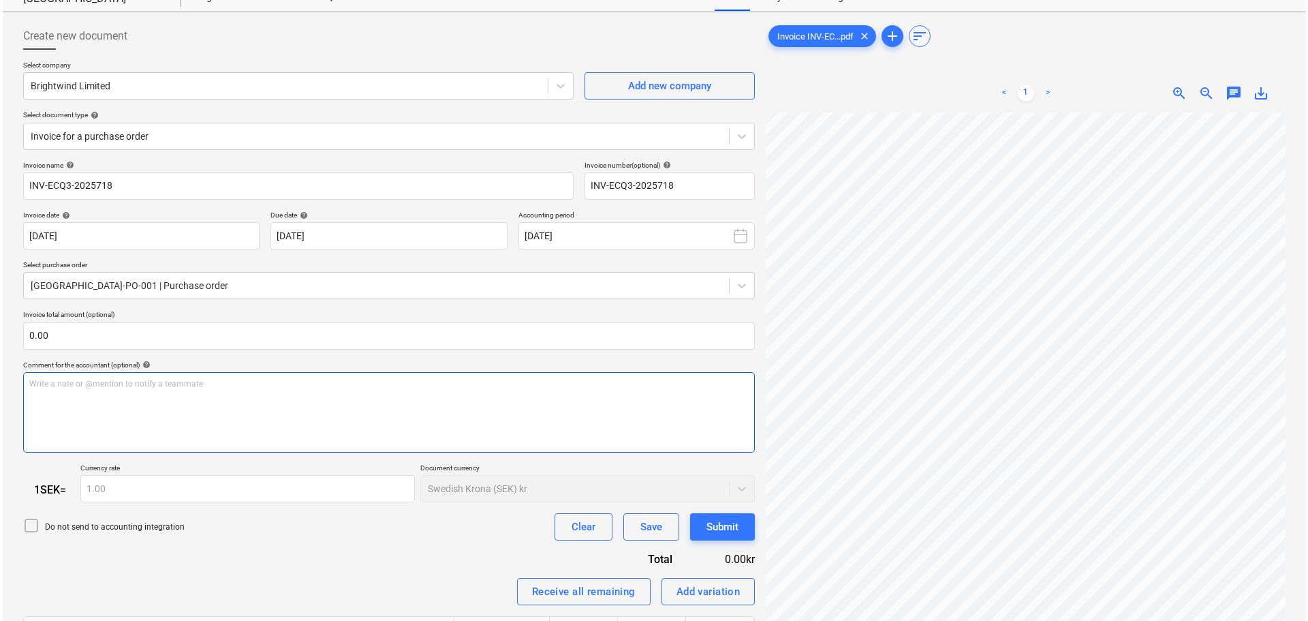
scroll to position [147, 0]
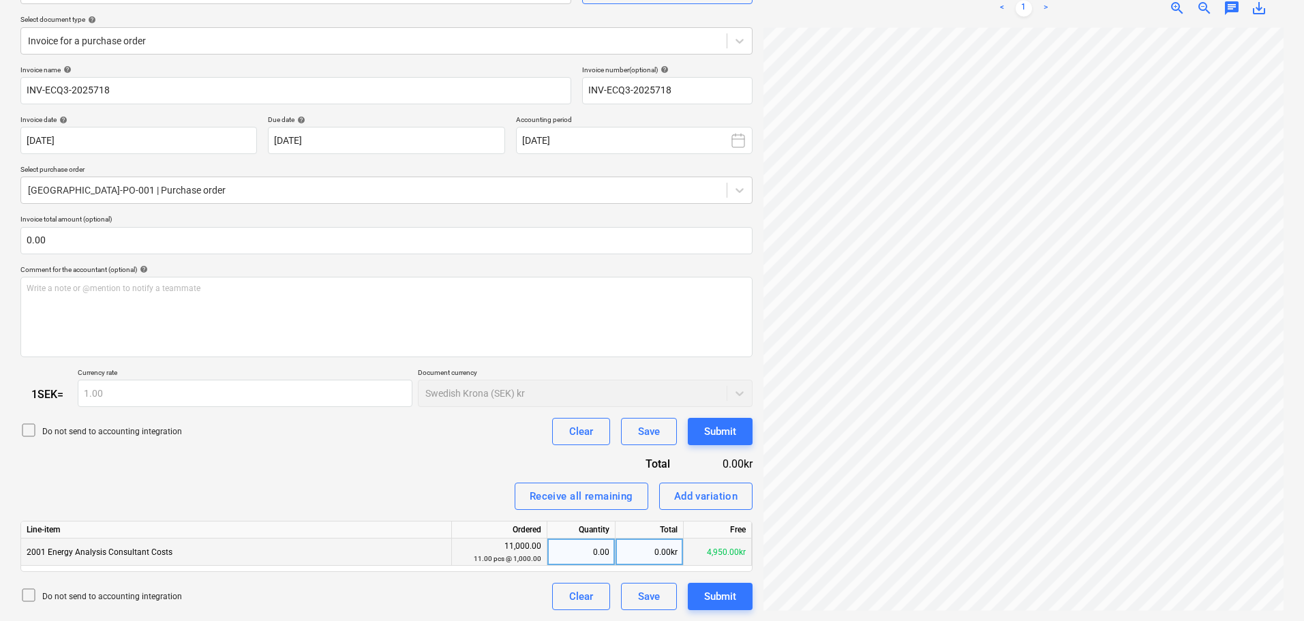
click at [642, 549] on div "0.00kr" at bounding box center [649, 551] width 68 height 27
type input "1525"
click at [731, 598] on div "Submit" at bounding box center [720, 596] width 32 height 18
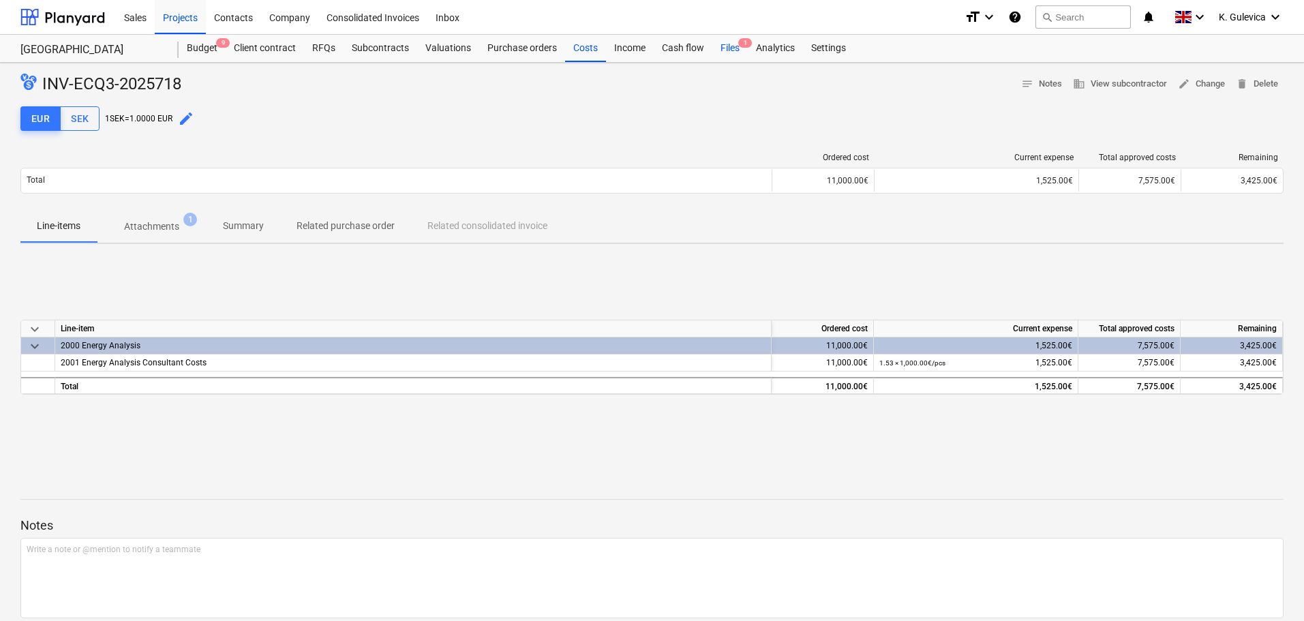
click at [723, 50] on div "Files 1" at bounding box center [729, 48] width 35 height 27
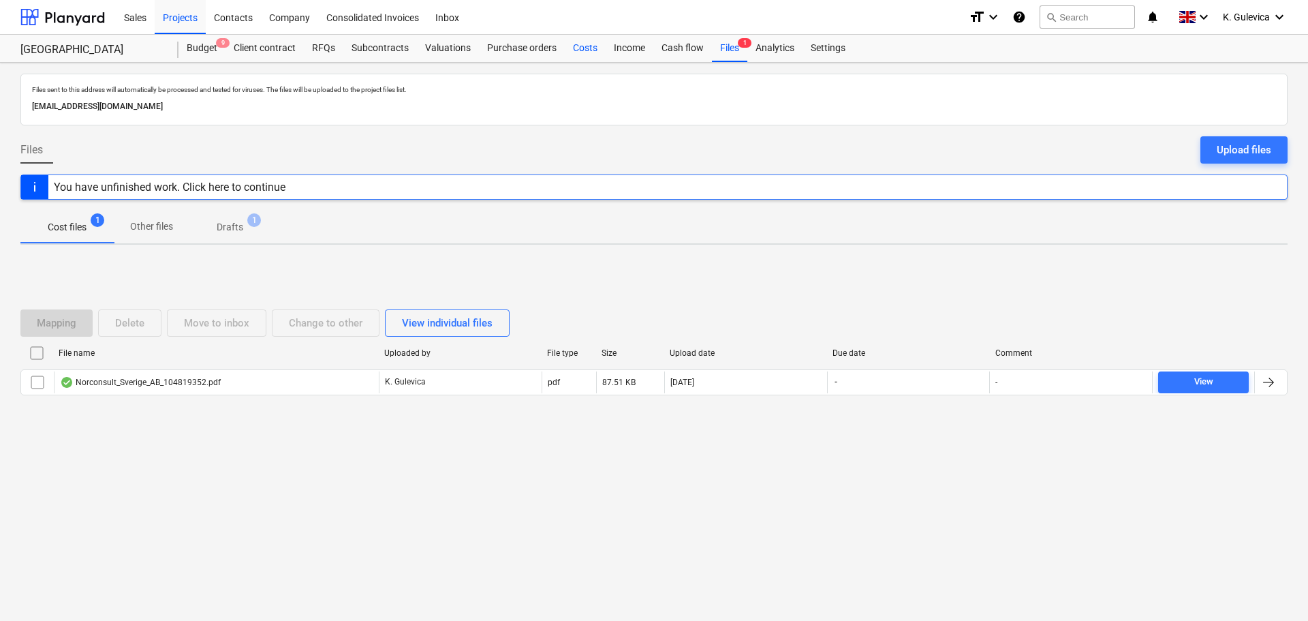
click at [587, 50] on div "Costs" at bounding box center [585, 48] width 41 height 27
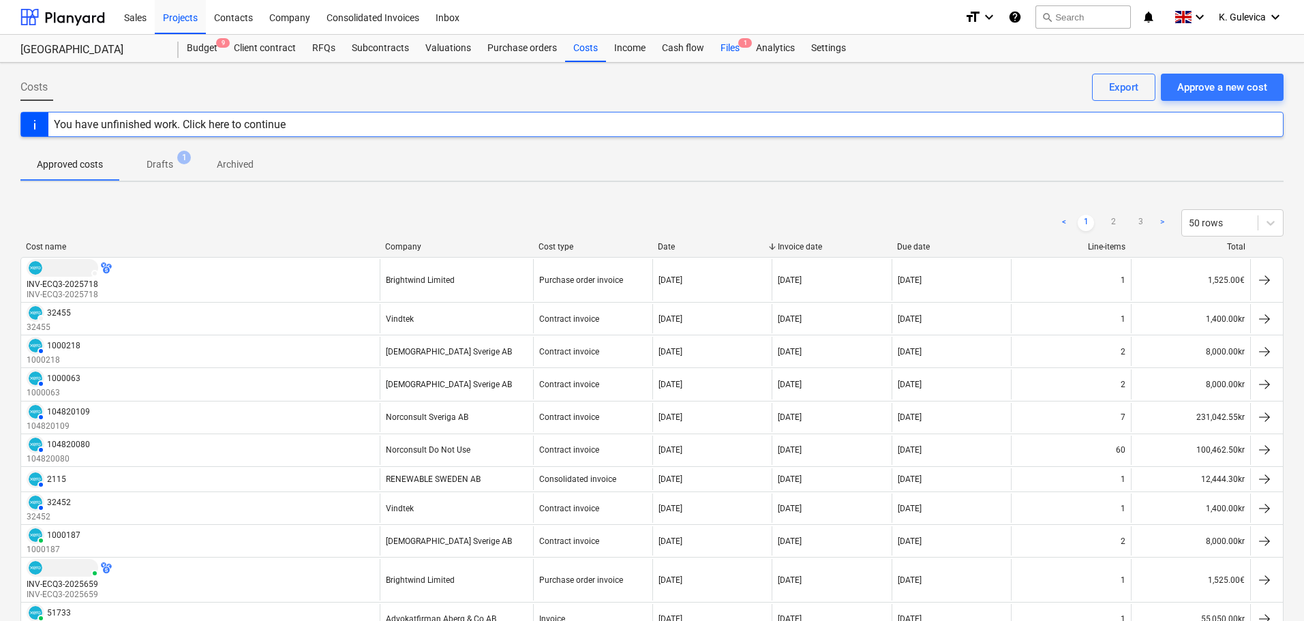
click at [731, 46] on div "Files 1" at bounding box center [729, 48] width 35 height 27
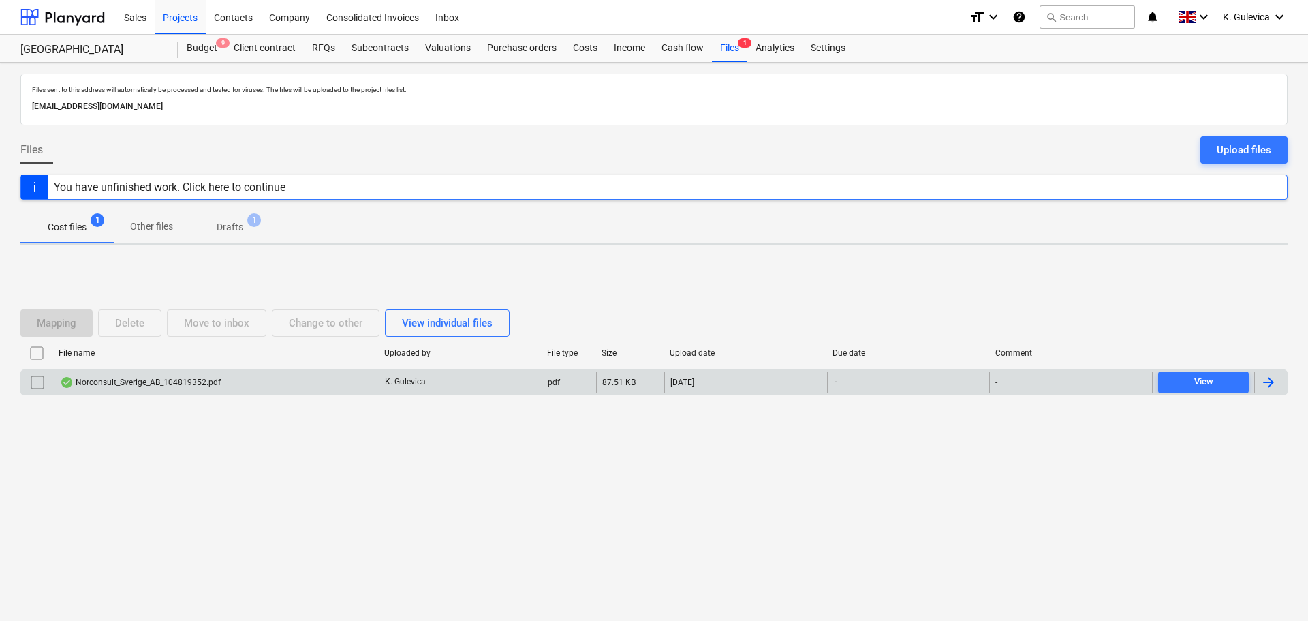
click at [341, 383] on div "Norconsult_Sverige_AB_104819352.pdf" at bounding box center [216, 382] width 325 height 22
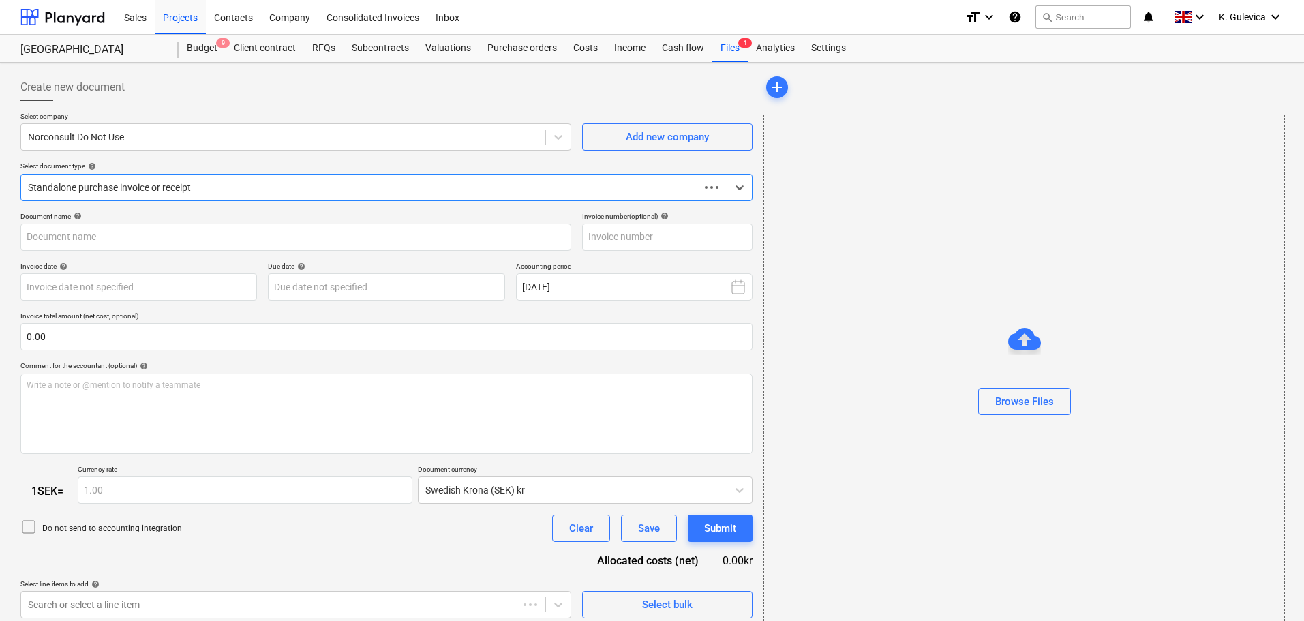
type input "104819352"
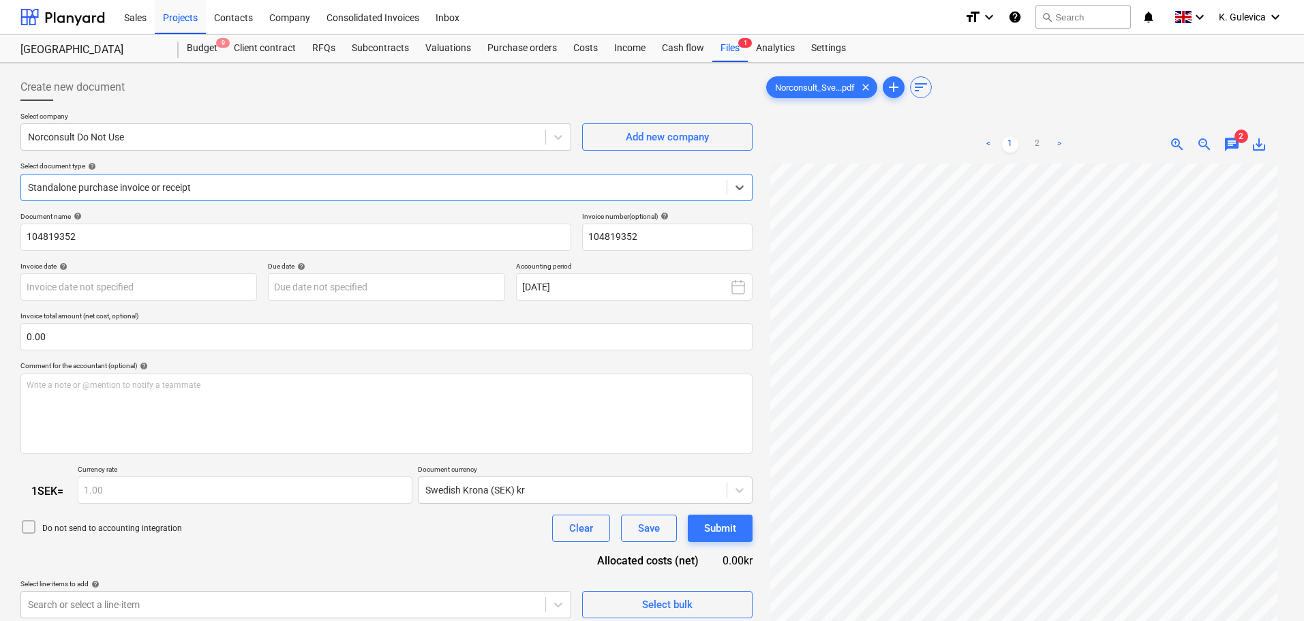
drag, startPoint x: 1237, startPoint y: 144, endPoint x: 1229, endPoint y: 151, distance: 10.6
click at [1237, 144] on span "chat" at bounding box center [1231, 144] width 16 height 16
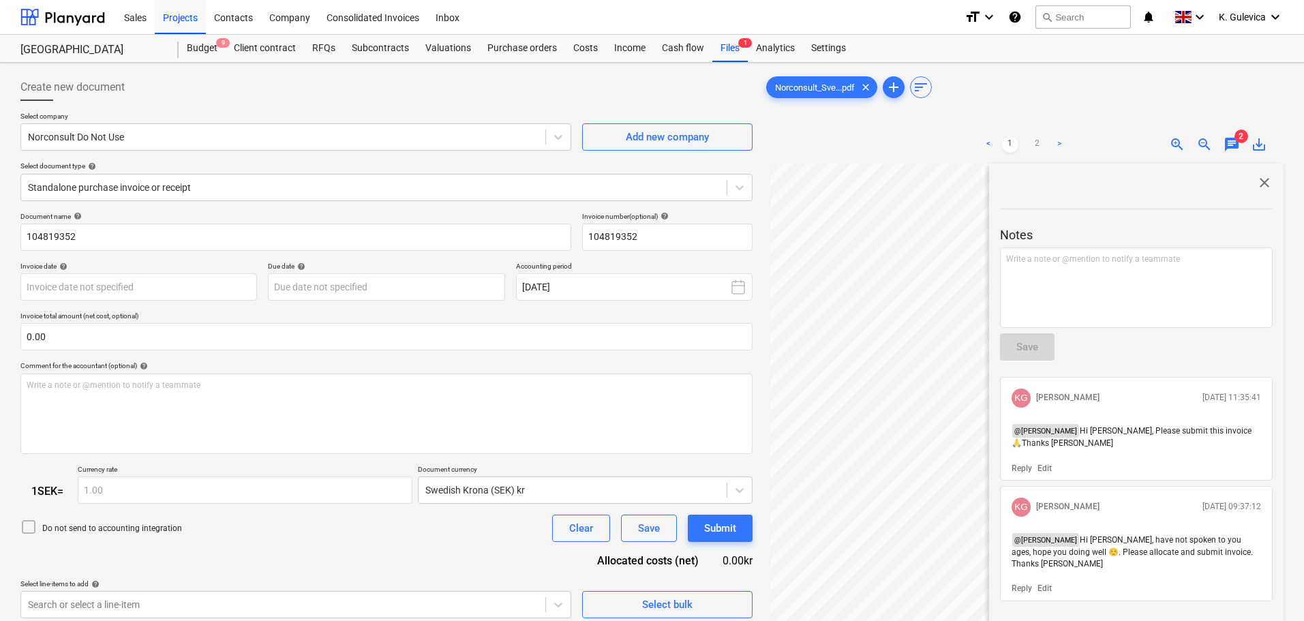
click at [1257, 181] on span "close" at bounding box center [1264, 182] width 16 height 16
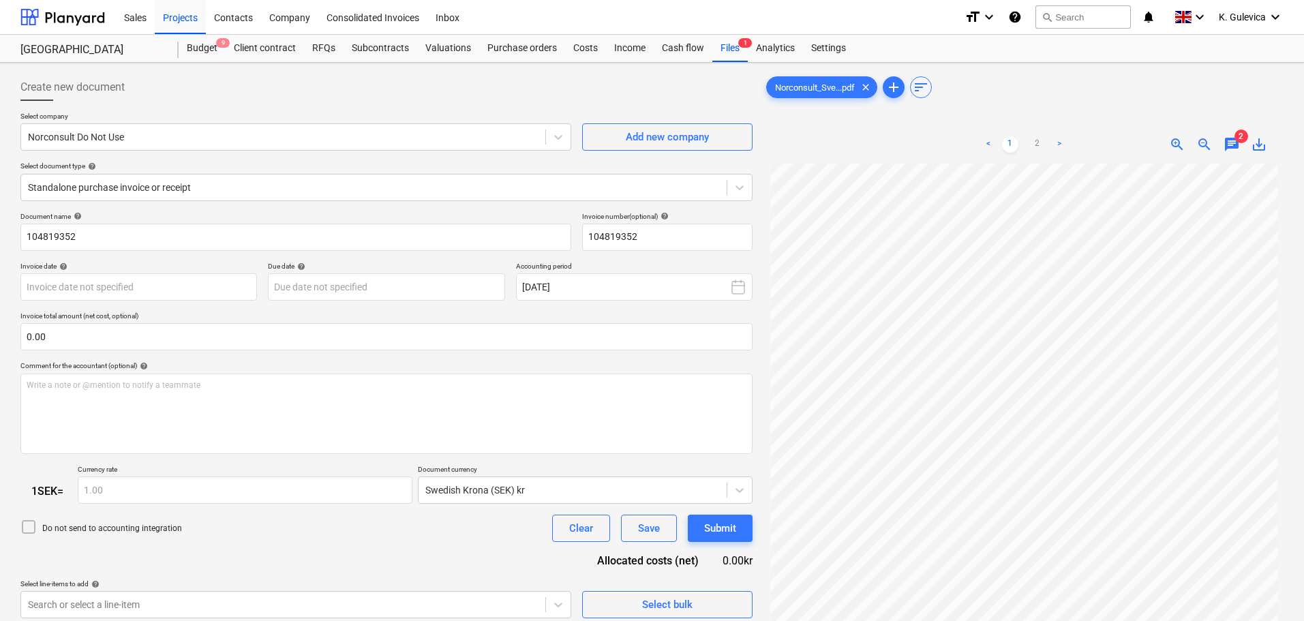
click at [1234, 143] on span "chat" at bounding box center [1231, 144] width 16 height 16
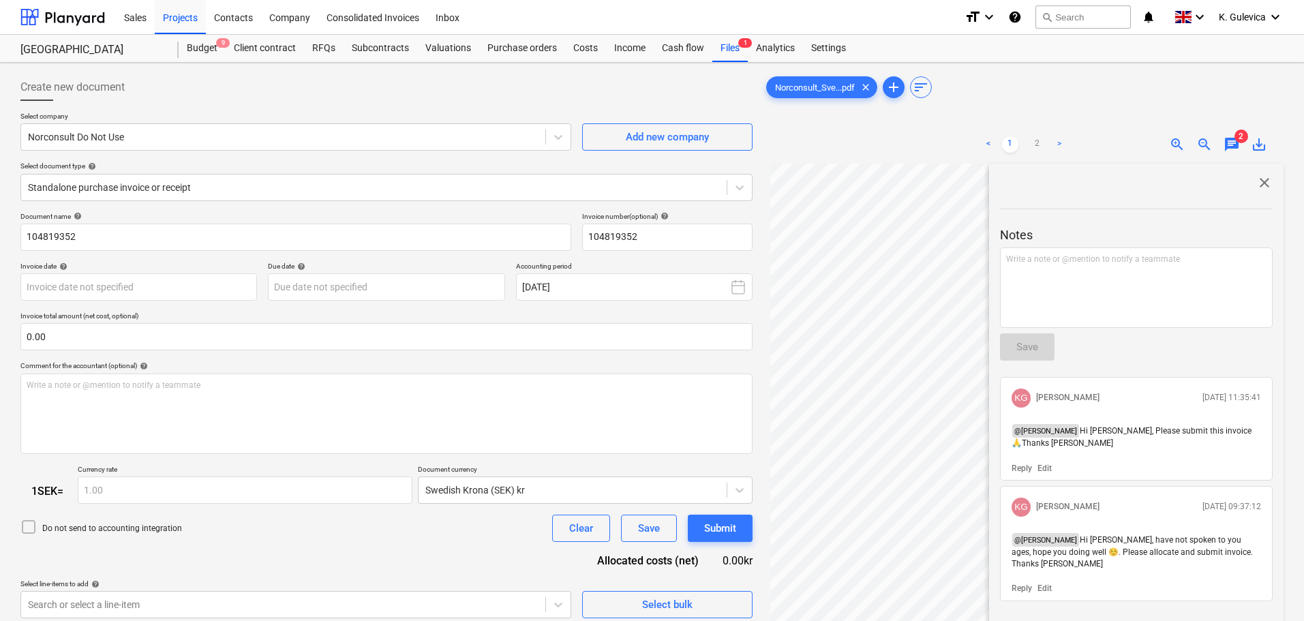
click at [1008, 82] on div "Norconsult_Sve...pdf clear add sort" at bounding box center [1023, 87] width 520 height 27
click at [1264, 185] on span "close" at bounding box center [1264, 182] width 16 height 16
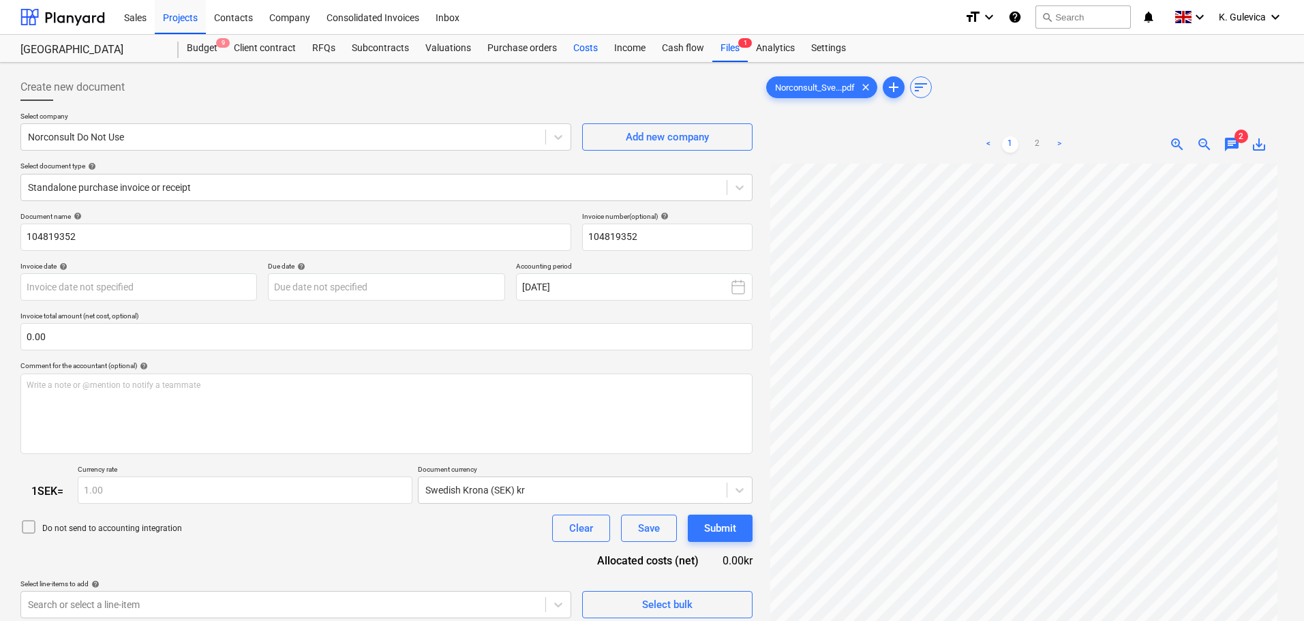
click at [575, 50] on div "Costs" at bounding box center [585, 48] width 41 height 27
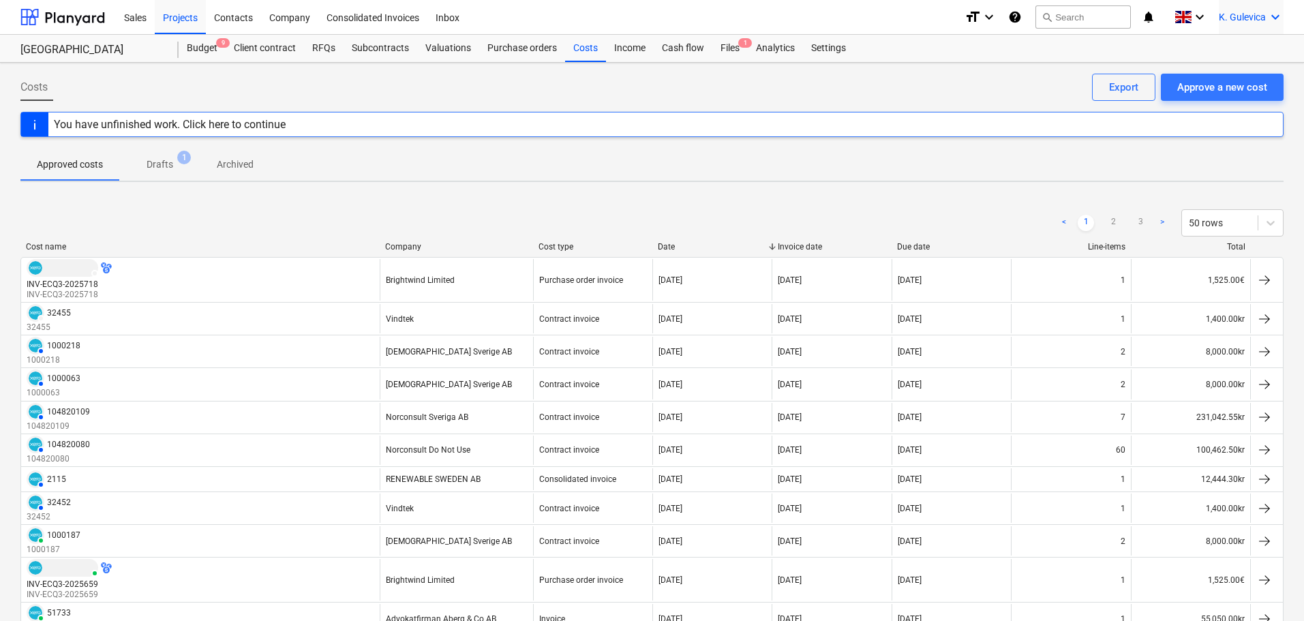
click at [1251, 20] on span "K. Gulevica" at bounding box center [1242, 17] width 47 height 11
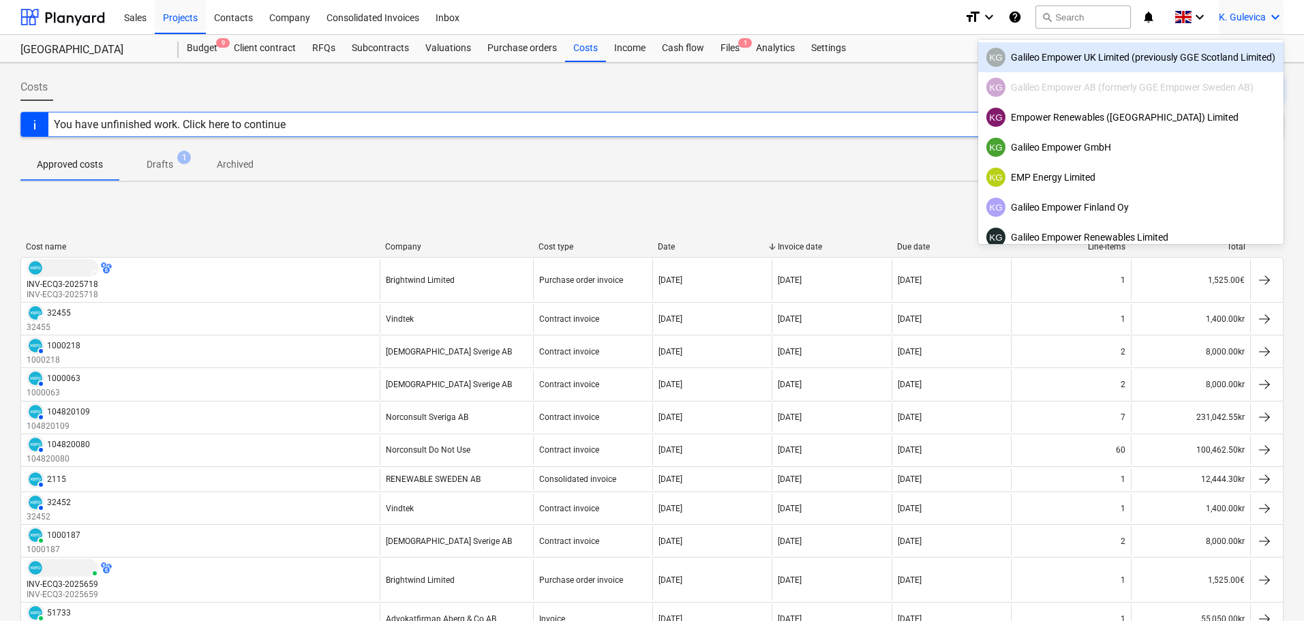
click at [1101, 59] on div "KG Galileo Empower UK Limited (previously GGE Scotland Limited)" at bounding box center [1130, 57] width 289 height 19
